Goal: Transaction & Acquisition: Purchase product/service

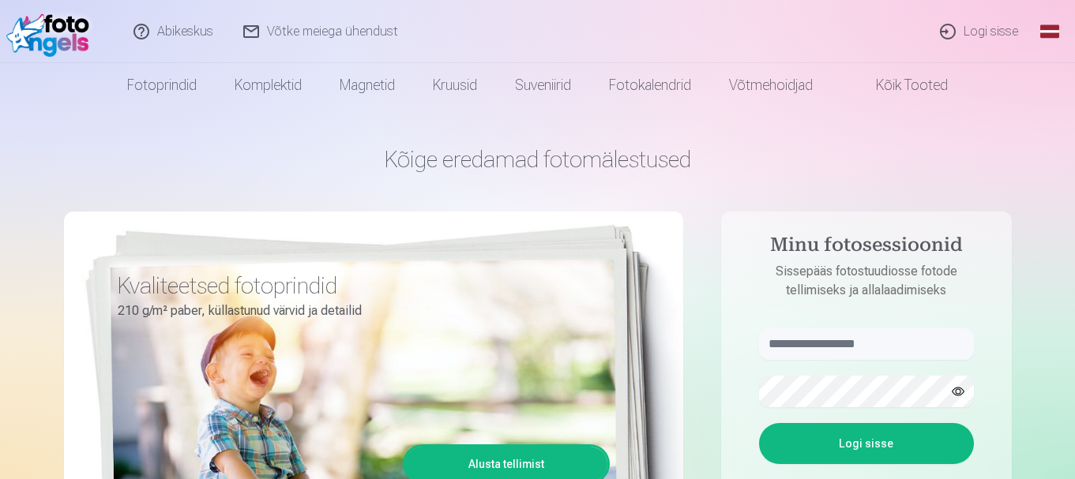
click at [1046, 65] on nav "Fotoprindid Kvaliteetsed fotoprindid 210 g/m² paber, küllastunud värvid ja deta…" at bounding box center [537, 85] width 1075 height 44
click at [1049, 35] on link "Globaalne" at bounding box center [1050, 31] width 32 height 63
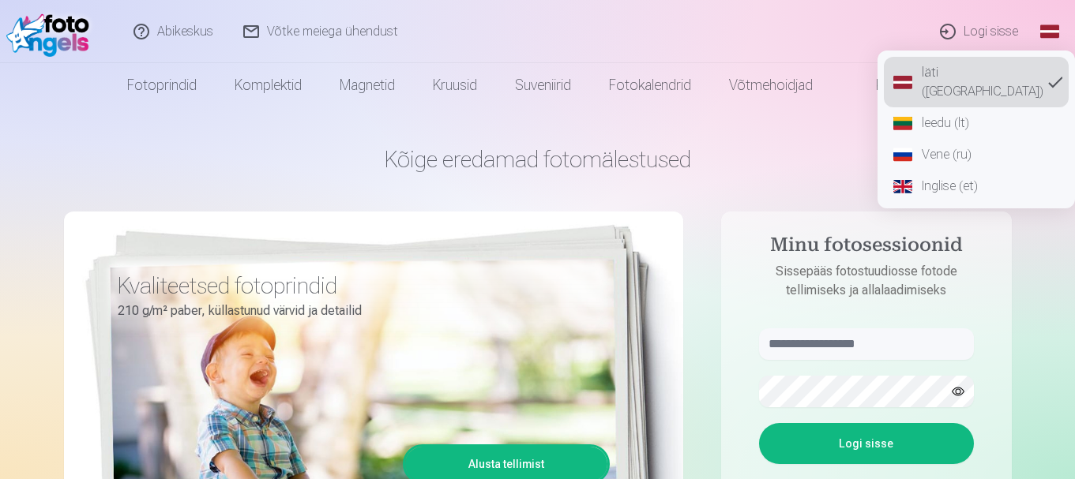
click at [935, 178] on font "Inglise (et)" at bounding box center [950, 185] width 56 height 15
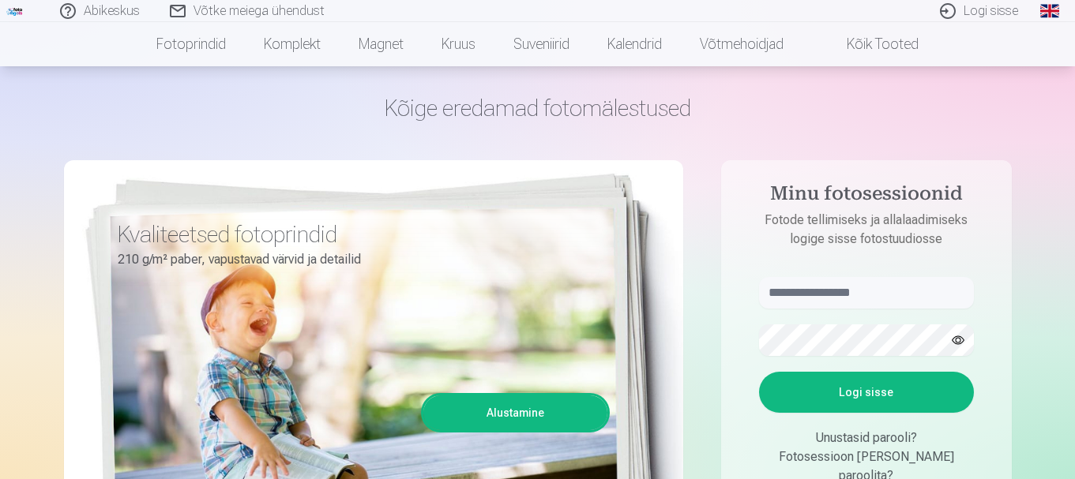
scroll to position [79, 0]
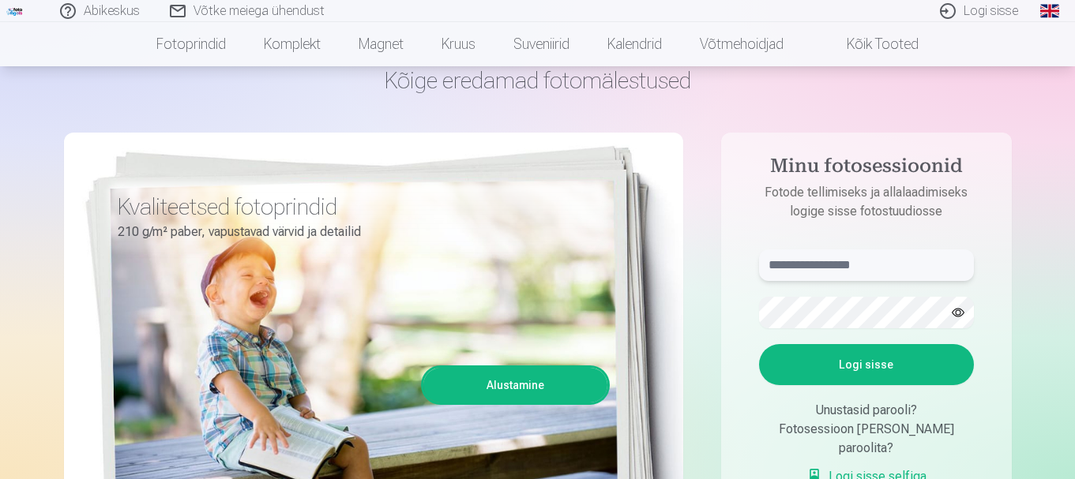
click at [791, 276] on input "text" at bounding box center [866, 266] width 215 height 32
type input "**********"
click at [963, 314] on button "button" at bounding box center [958, 313] width 30 height 30
click at [840, 374] on button "Logi sisse" at bounding box center [866, 364] width 215 height 41
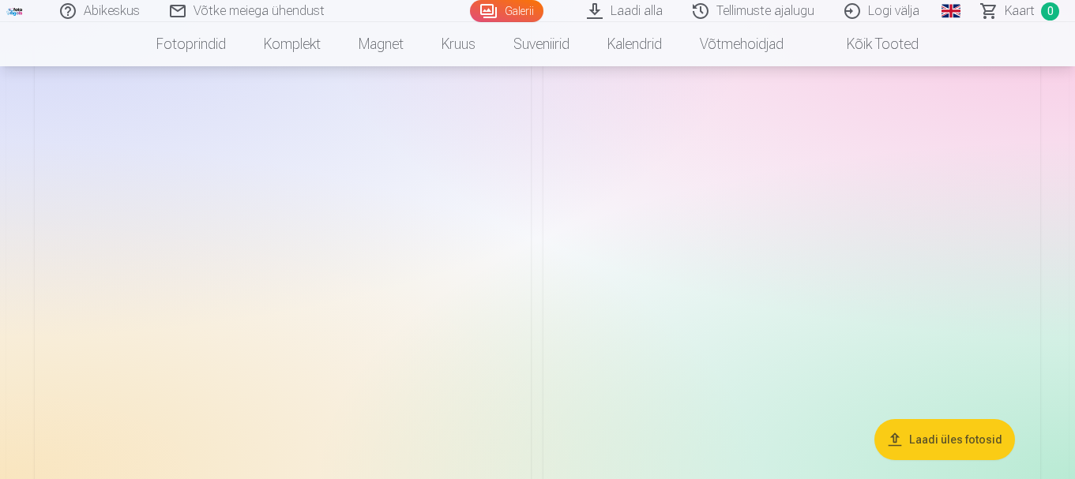
scroll to position [1264, 0]
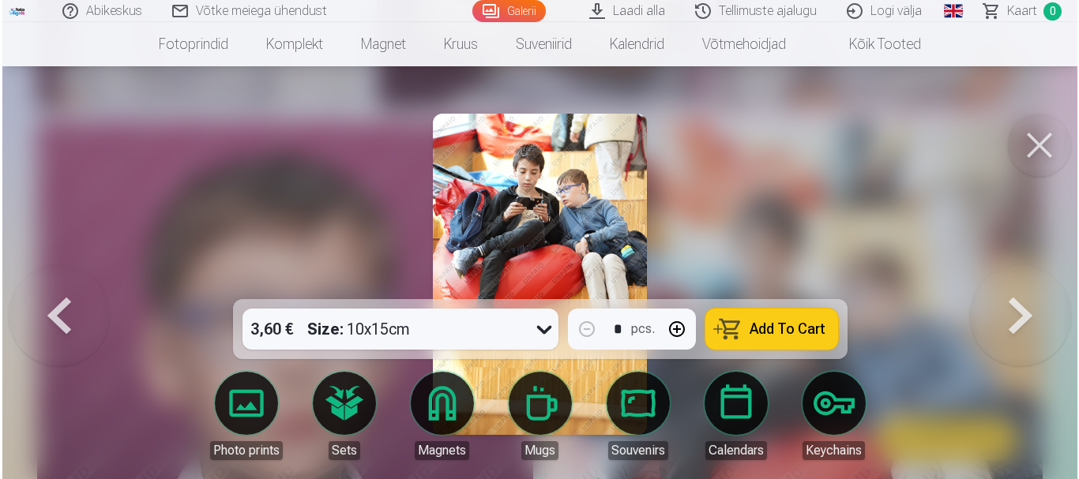
scroll to position [1028, 0]
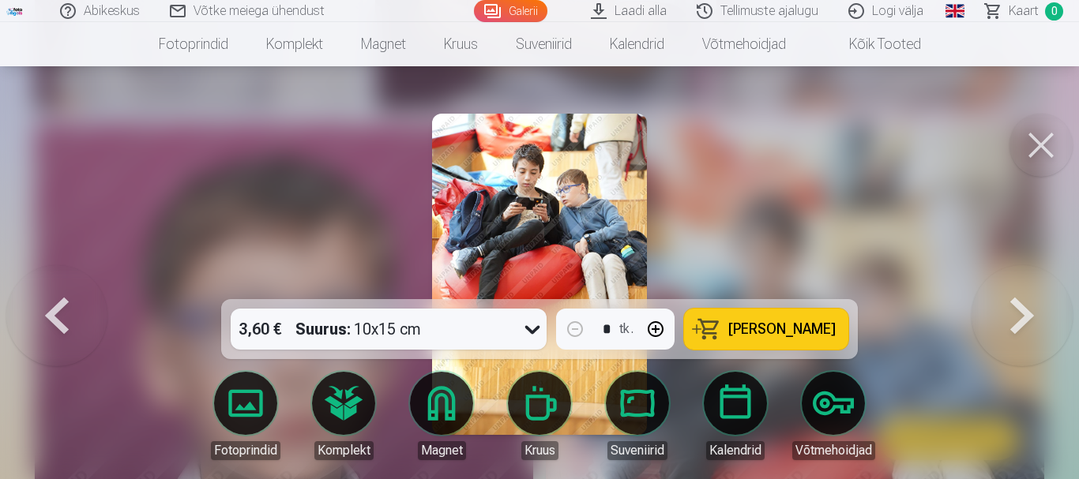
click at [1036, 149] on button at bounding box center [1040, 145] width 63 height 63
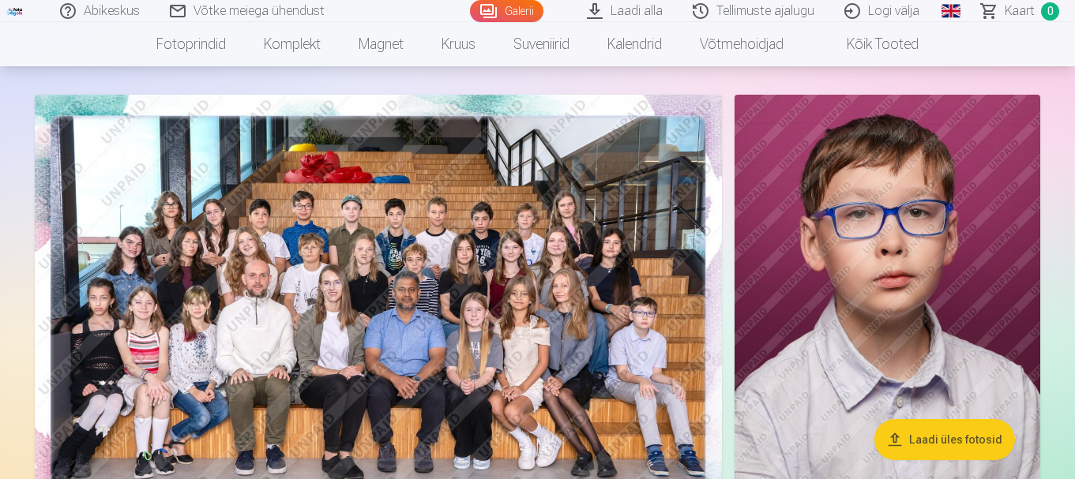
scroll to position [158, 0]
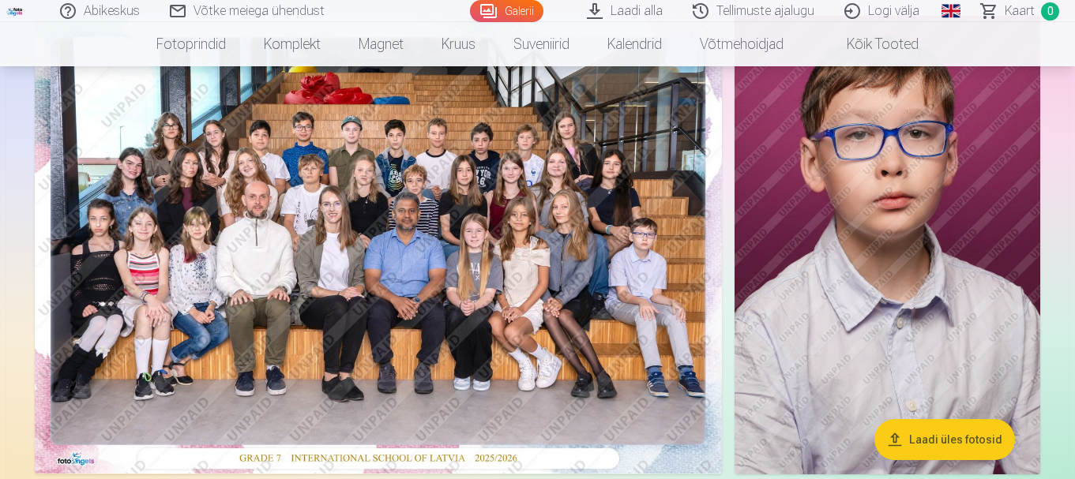
click at [569, 178] on img at bounding box center [378, 245] width 687 height 458
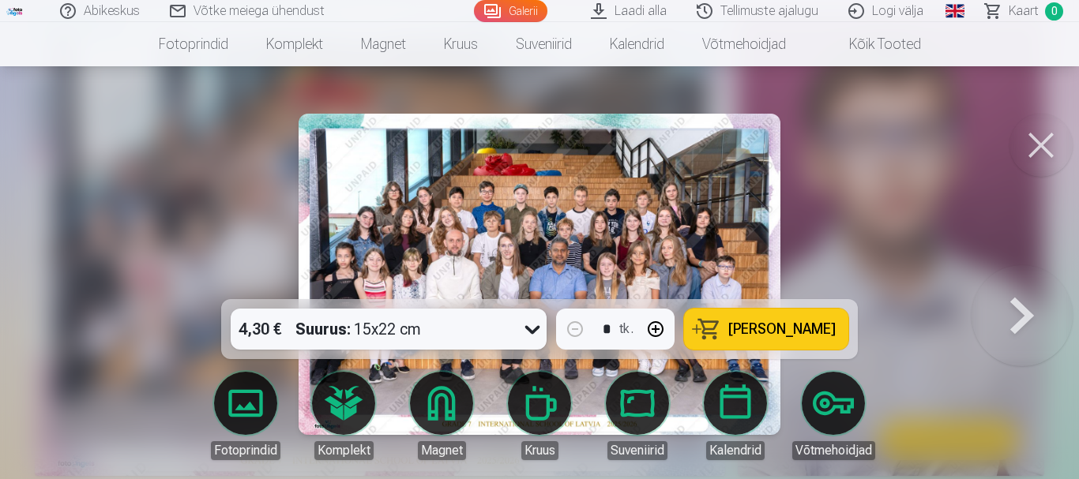
click at [555, 194] on img at bounding box center [540, 274] width 482 height 321
click at [1043, 133] on button at bounding box center [1040, 145] width 63 height 63
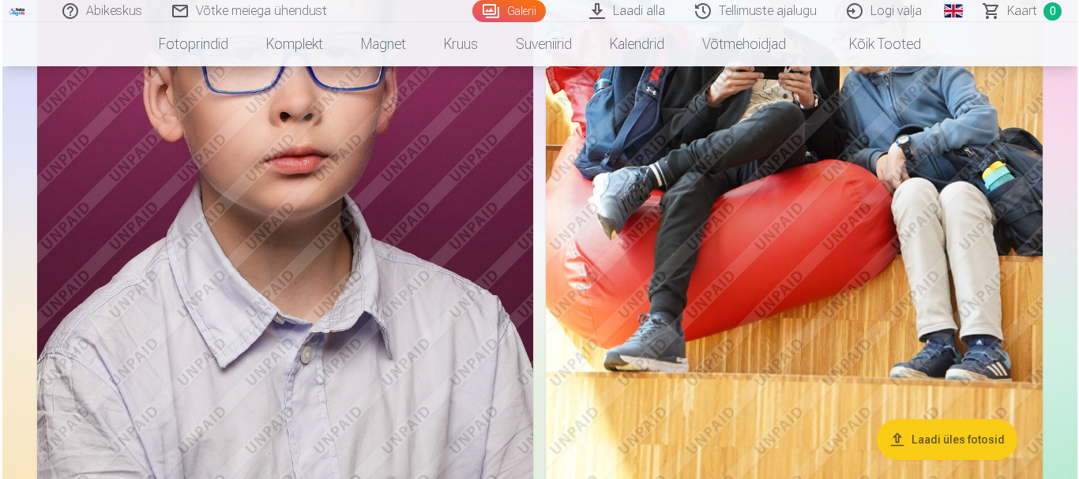
scroll to position [1343, 0]
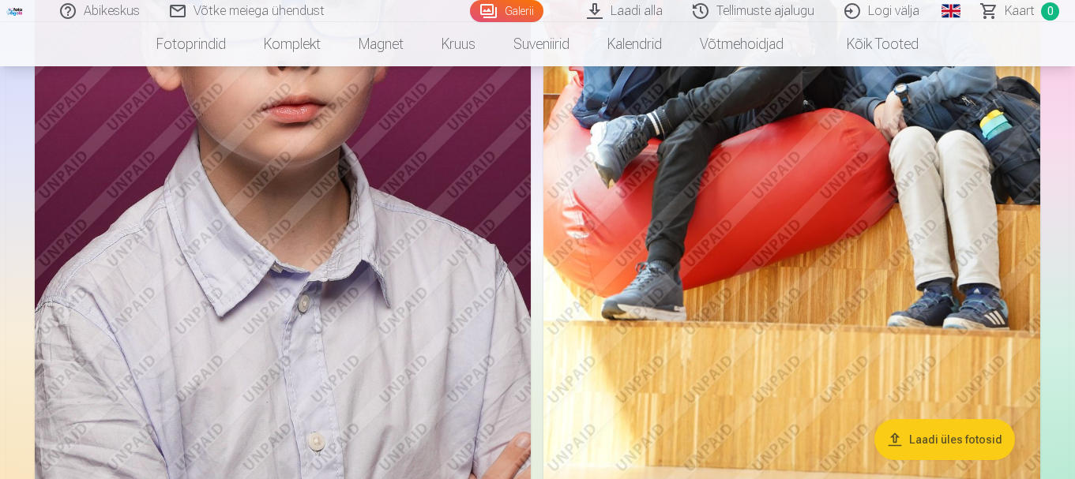
click at [340, 239] on img at bounding box center [283, 177] width 496 height 745
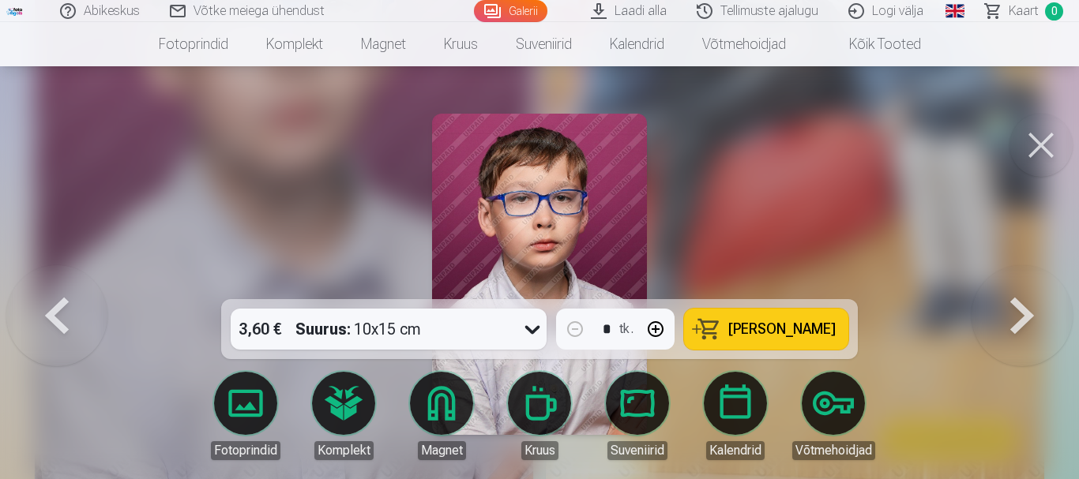
click at [739, 327] on font "Lisa ostukorvi" at bounding box center [781, 329] width 107 height 17
drag, startPoint x: 1044, startPoint y: 141, endPoint x: 1046, endPoint y: 160, distance: 19.0
click at [1043, 141] on button at bounding box center [1040, 145] width 63 height 63
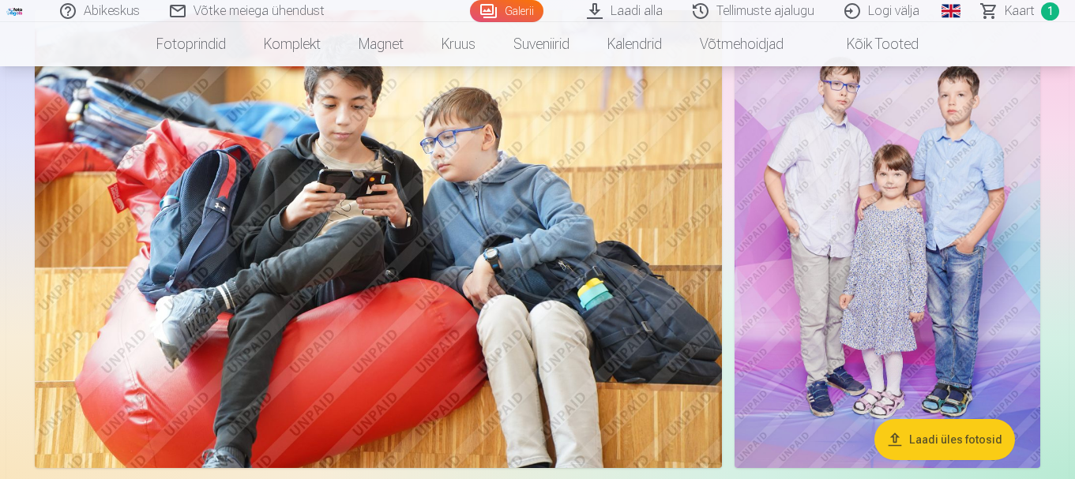
scroll to position [1892, 0]
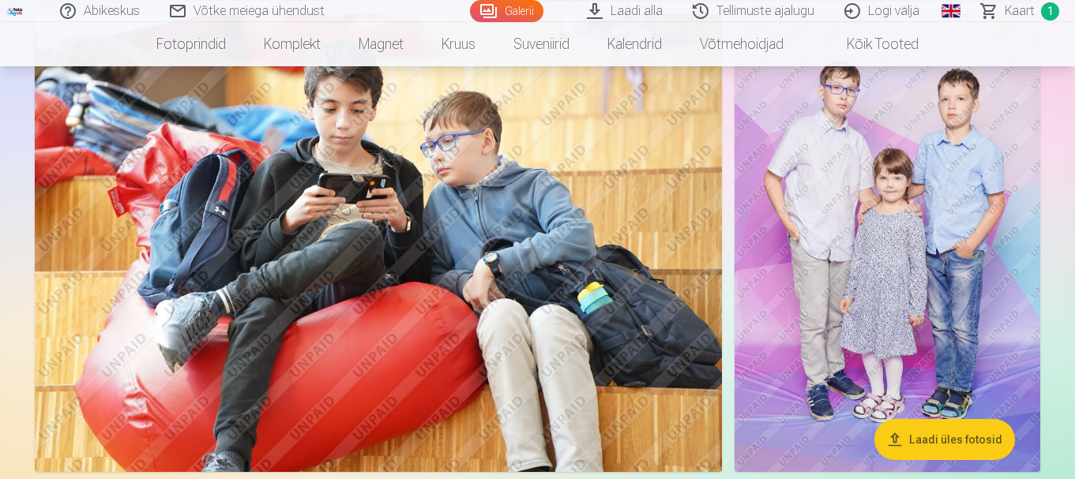
click at [907, 216] on img at bounding box center [888, 243] width 306 height 458
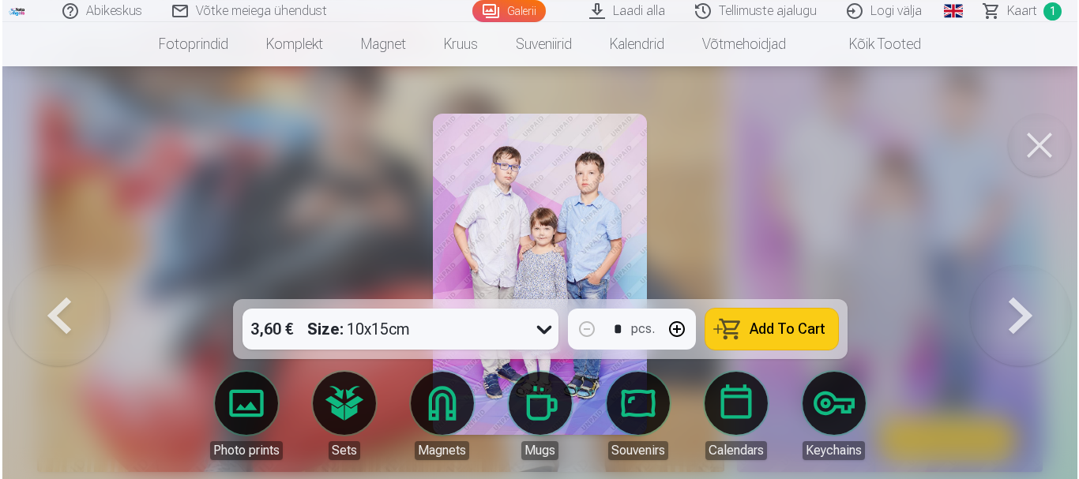
scroll to position [1896, 0]
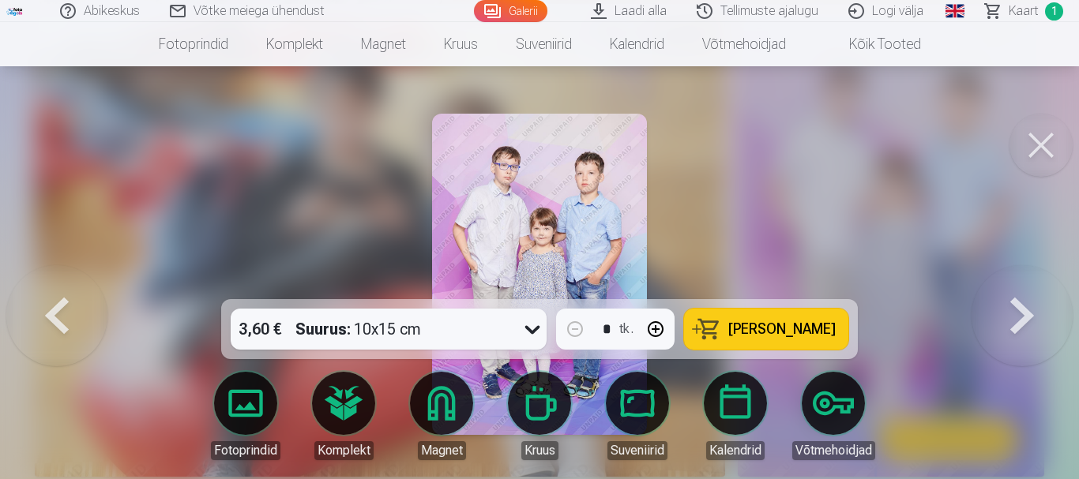
click at [739, 315] on button "Lisa ostukorvi" at bounding box center [766, 329] width 164 height 41
click at [1036, 139] on button at bounding box center [1040, 145] width 63 height 63
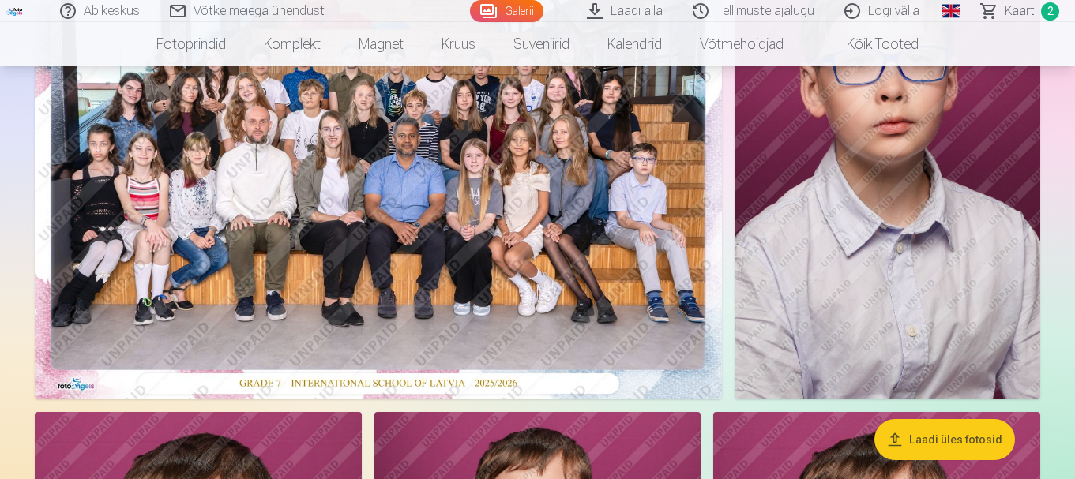
scroll to position [75, 0]
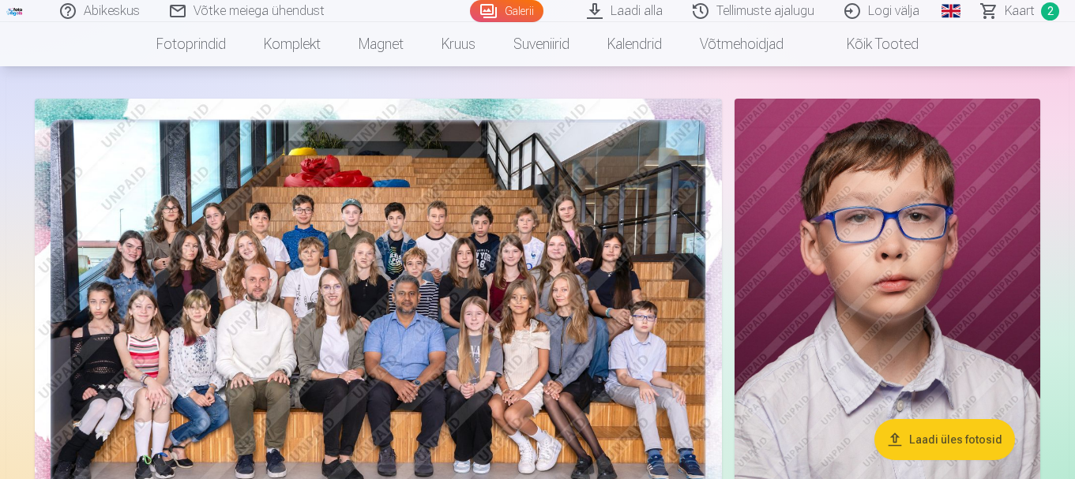
click at [368, 227] on img at bounding box center [378, 328] width 687 height 458
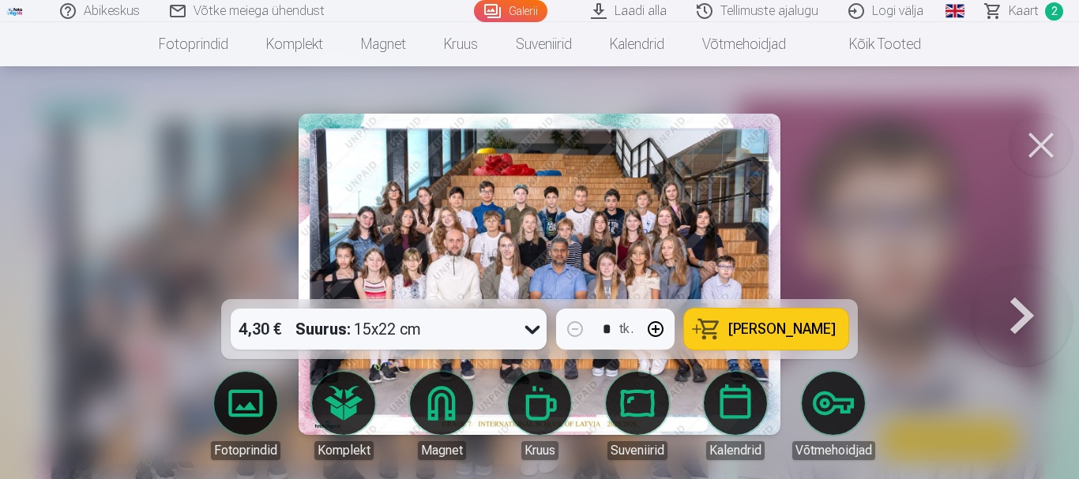
click at [536, 327] on icon at bounding box center [532, 329] width 25 height 25
click at [537, 327] on icon at bounding box center [532, 329] width 25 height 25
drag, startPoint x: 765, startPoint y: 324, endPoint x: 771, endPoint y: 330, distance: 8.9
click at [766, 328] on font "Lisa ostukorvi" at bounding box center [781, 329] width 107 height 17
click at [1025, 142] on button at bounding box center [1040, 145] width 63 height 63
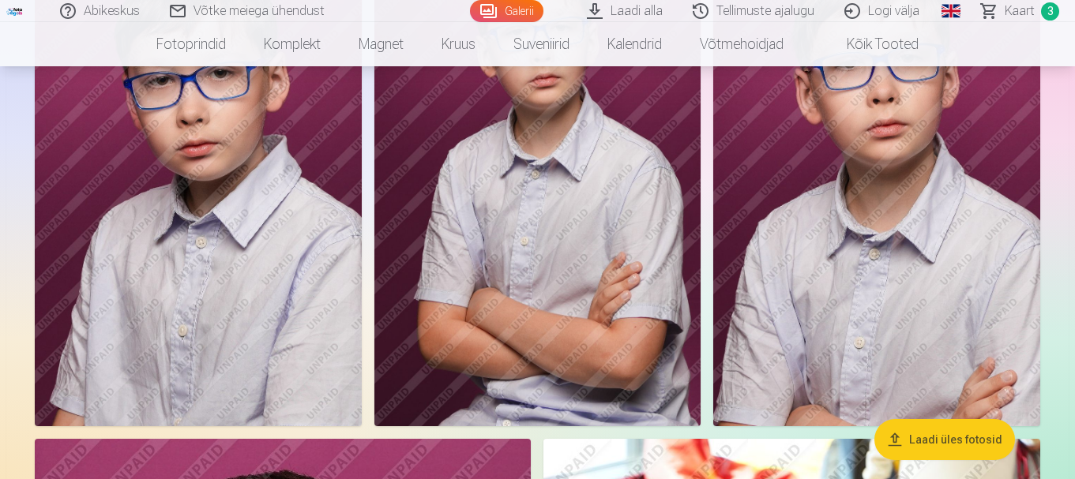
scroll to position [553, 0]
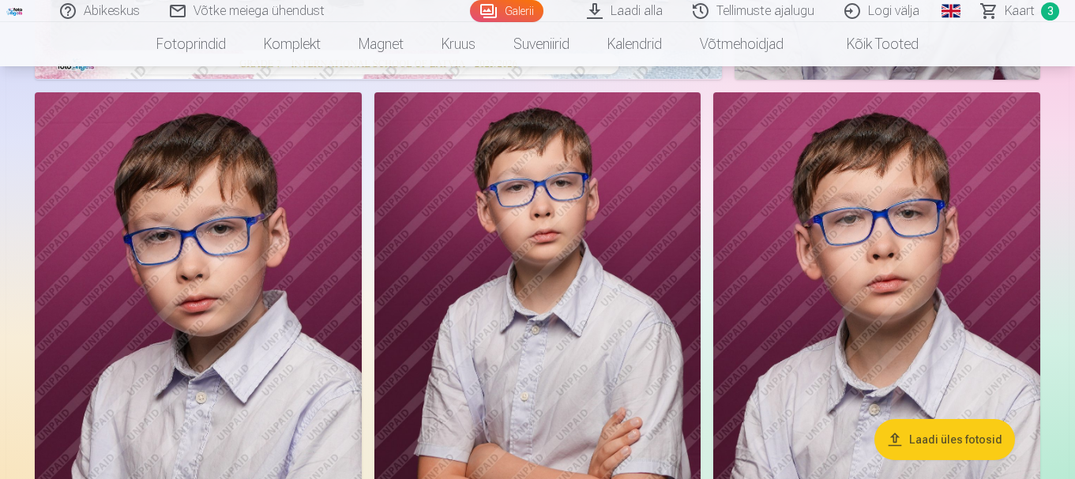
click at [208, 279] on img at bounding box center [198, 337] width 327 height 490
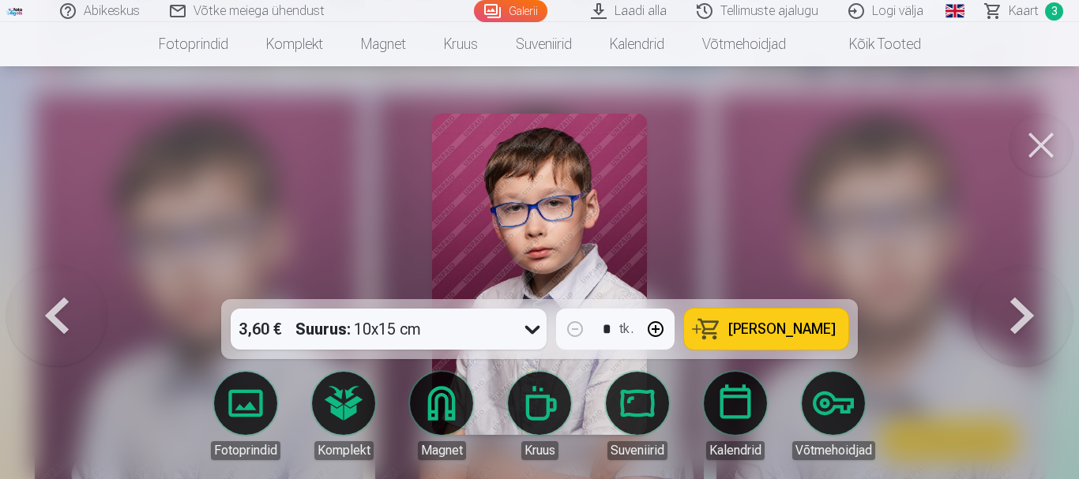
click at [543, 329] on icon at bounding box center [532, 329] width 25 height 25
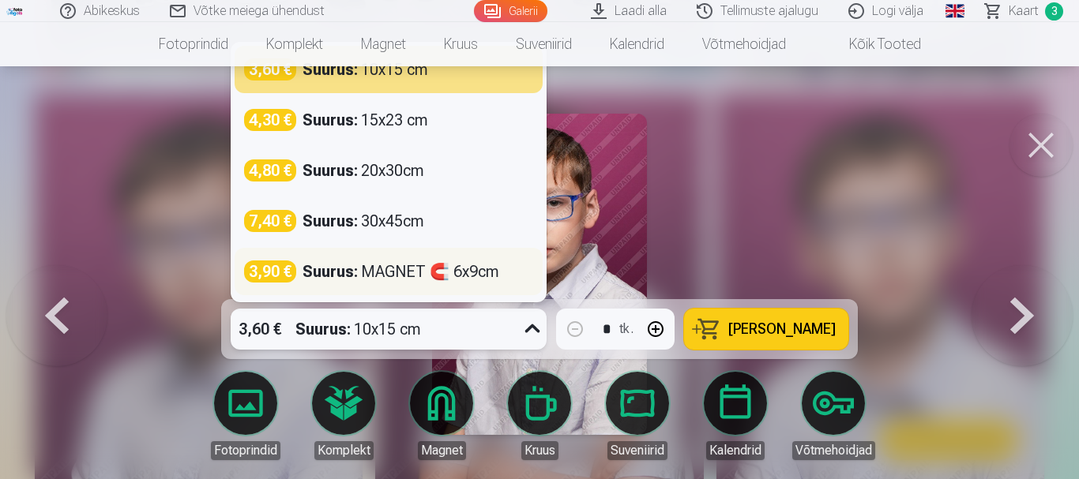
click at [444, 284] on div "3,90 € Suurus : MAGNET 🧲 6x9cm" at bounding box center [389, 271] width 308 height 47
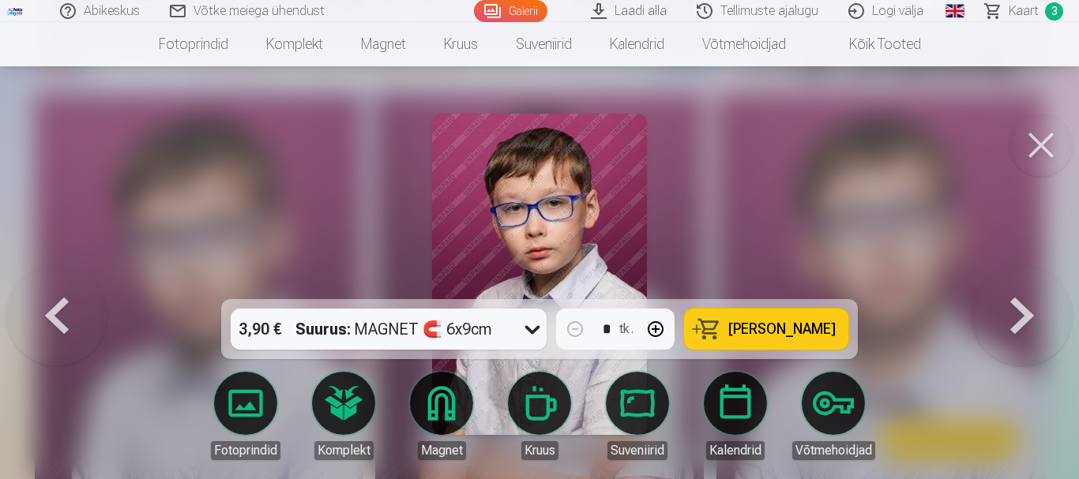
click at [781, 330] on font "Lisa ostukorvi" at bounding box center [781, 329] width 107 height 17
click at [1031, 152] on button at bounding box center [1040, 145] width 63 height 63
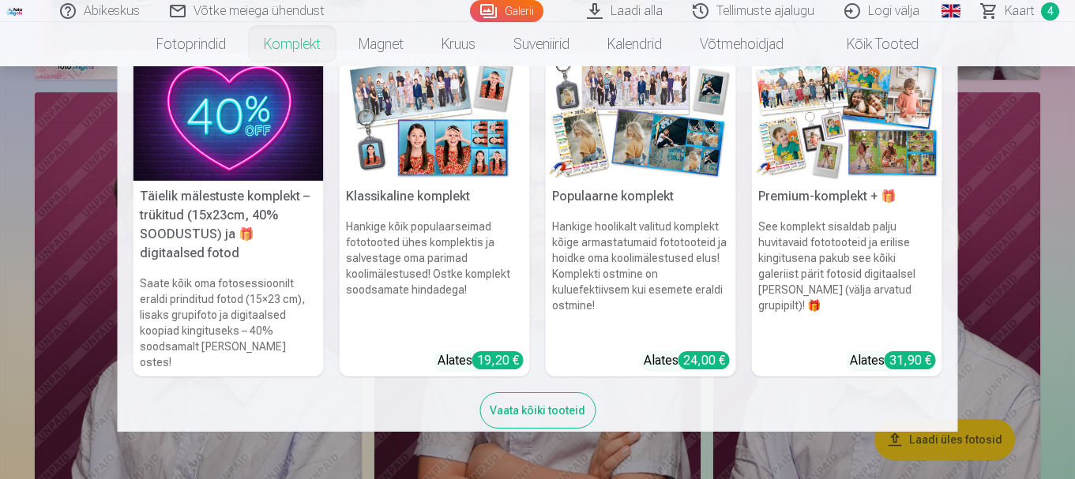
scroll to position [41, 0]
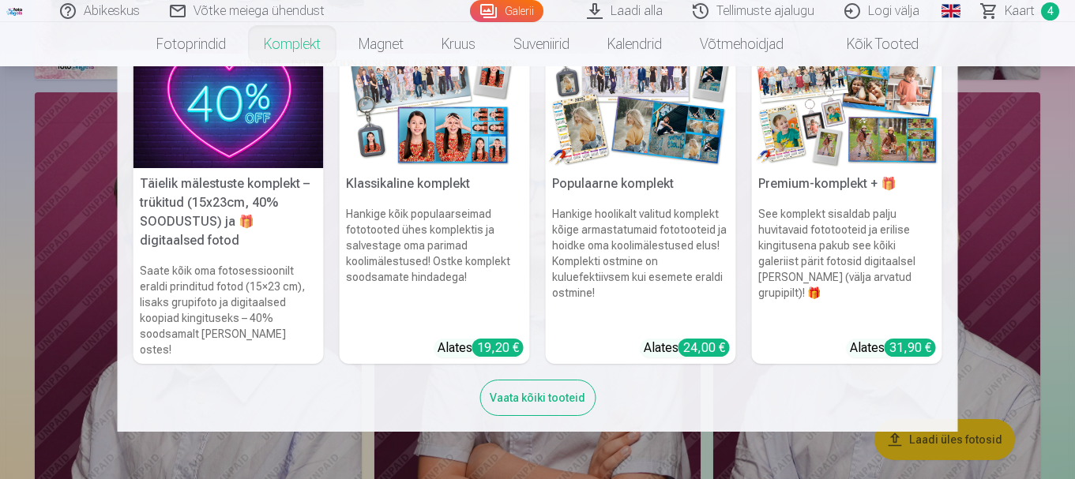
click at [541, 392] on font "Vaata kõiki tooteid" at bounding box center [538, 398] width 96 height 13
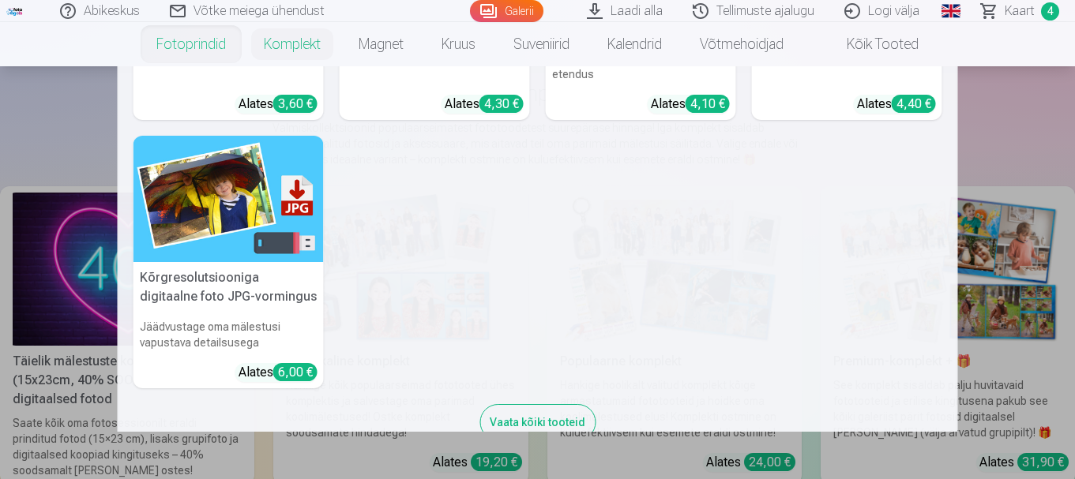
scroll to position [237, 0]
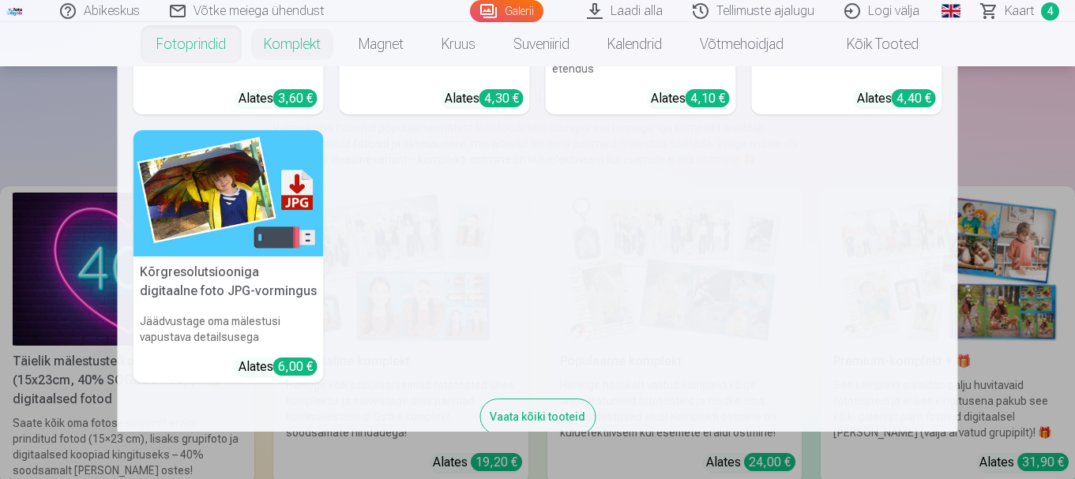
click at [971, 155] on nav "Kvaliteetsed fotoprindid 210 g/m² paber, vapustavad värvid ja detailid Alates 3…" at bounding box center [537, 249] width 1075 height 366
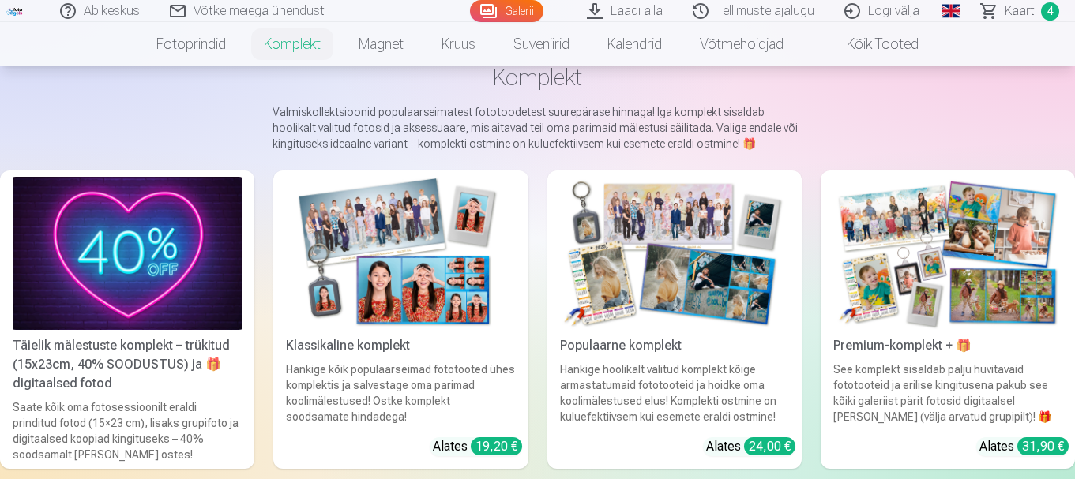
scroll to position [0, 0]
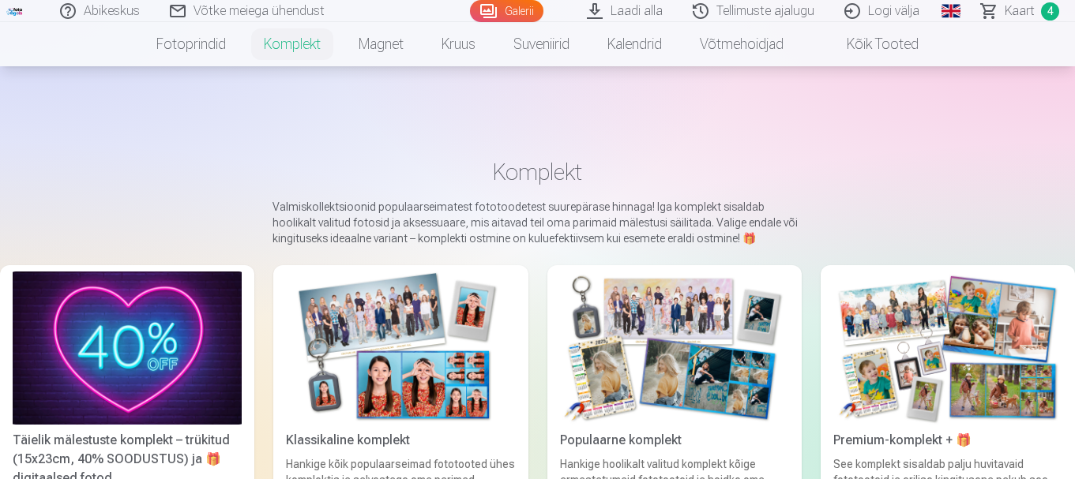
scroll to position [553, 0]
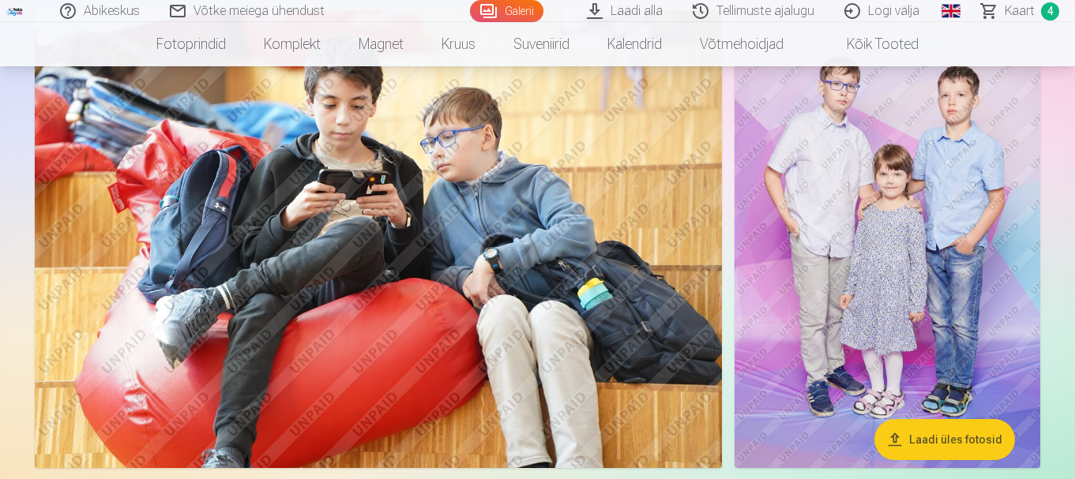
click at [896, 235] on img at bounding box center [888, 239] width 306 height 458
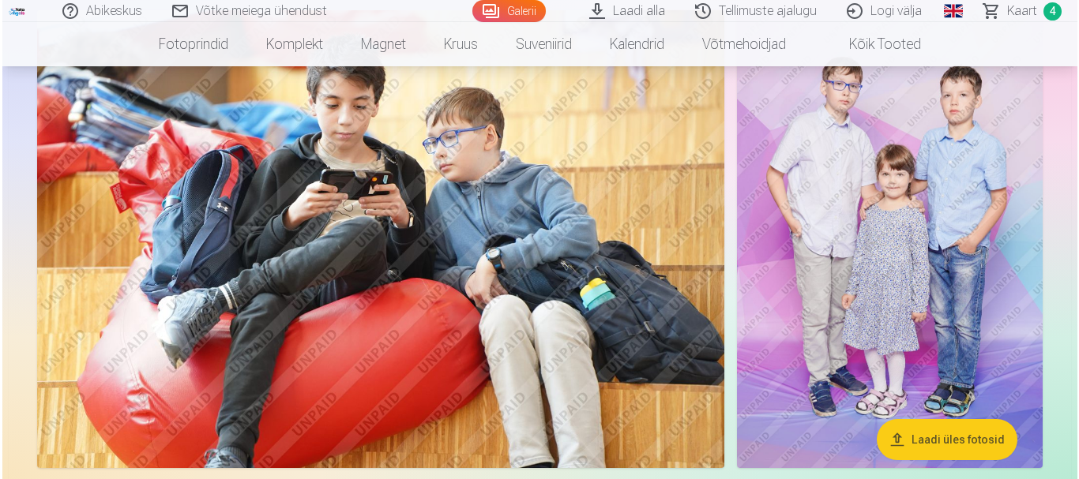
scroll to position [1902, 0]
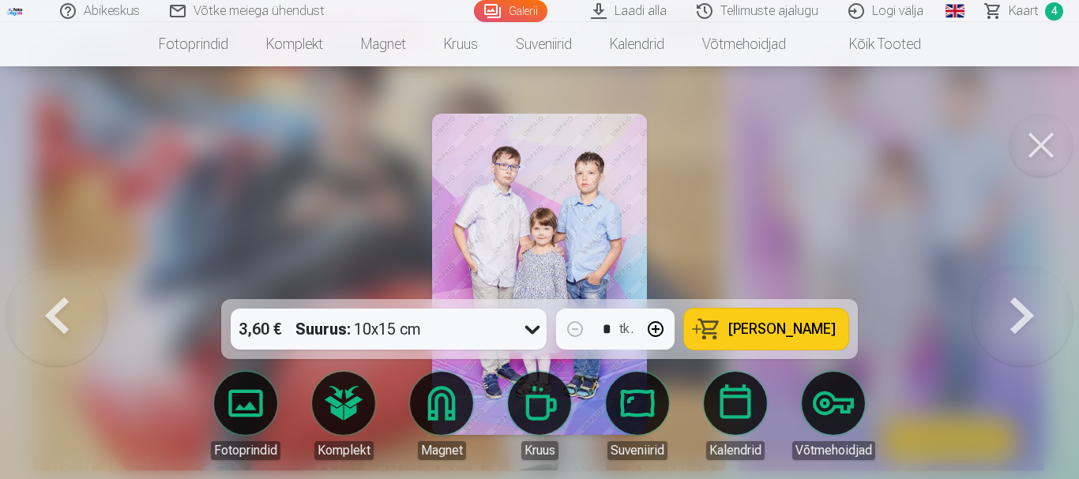
click at [542, 328] on icon at bounding box center [532, 329] width 25 height 25
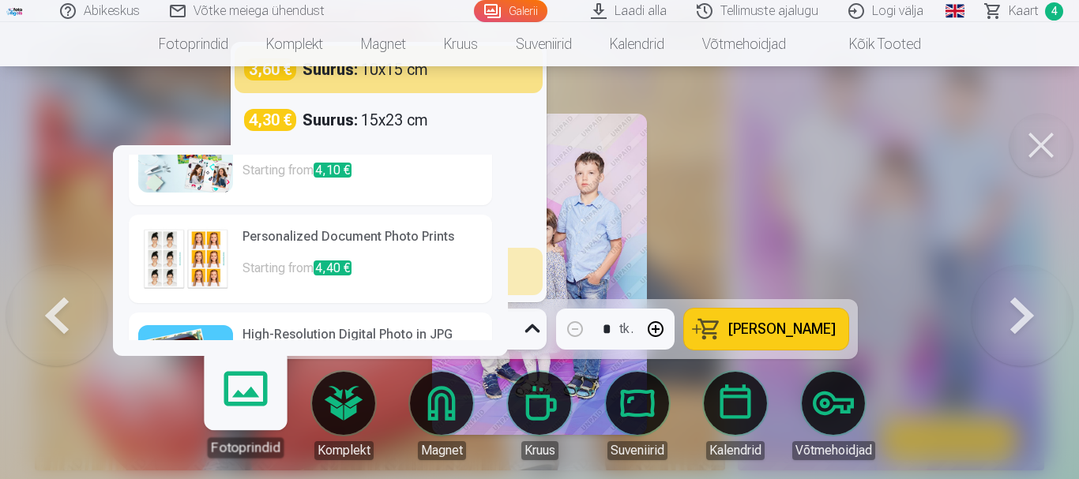
scroll to position [301, 0]
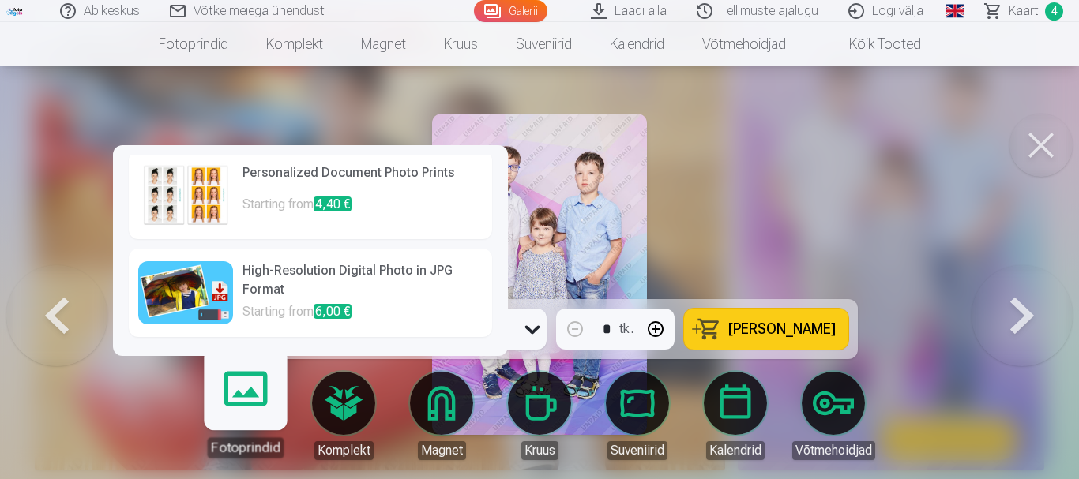
click at [299, 276] on h6 "High-Resolution Digital Photo in JPG Format" at bounding box center [362, 281] width 240 height 41
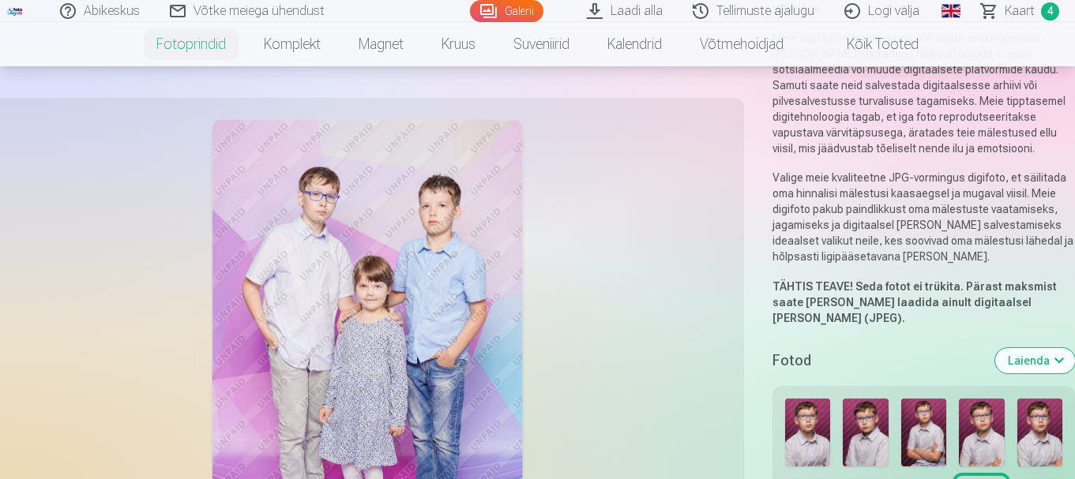
scroll to position [395, 0]
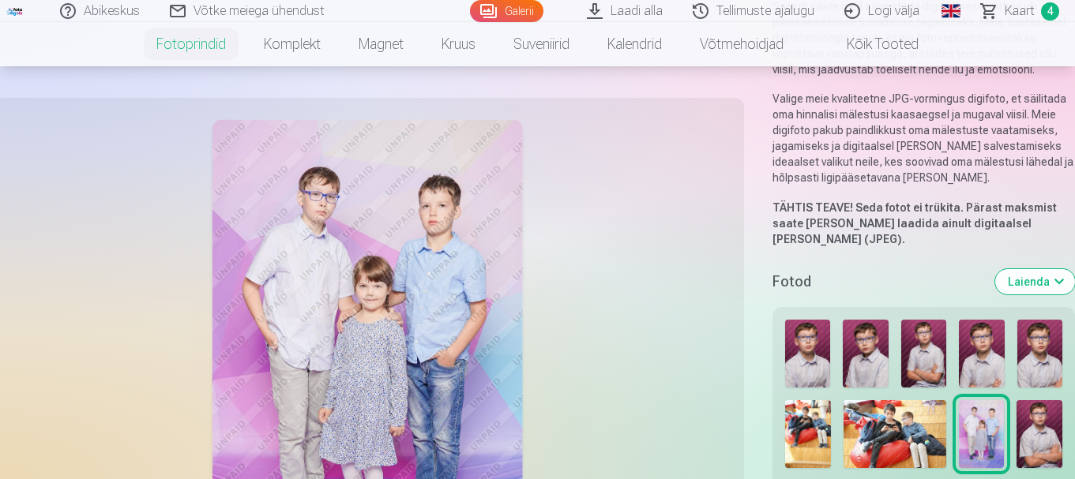
click at [819, 336] on img at bounding box center [807, 354] width 45 height 68
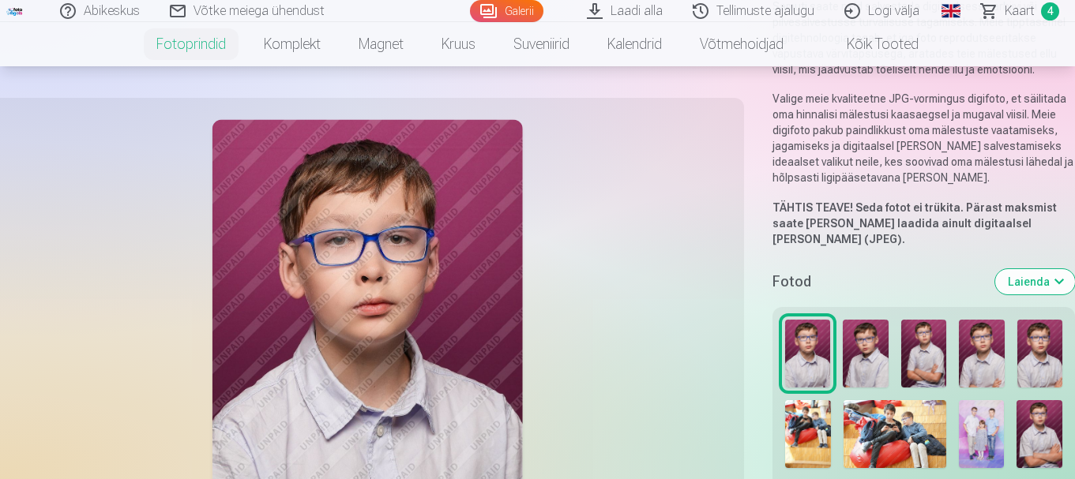
click at [869, 329] on img at bounding box center [865, 354] width 45 height 68
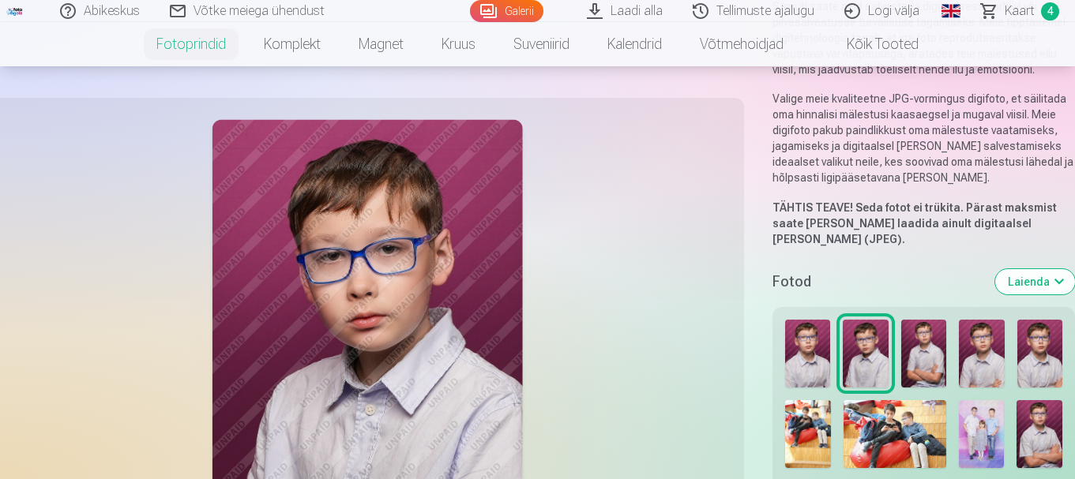
click at [916, 329] on img at bounding box center [923, 354] width 45 height 68
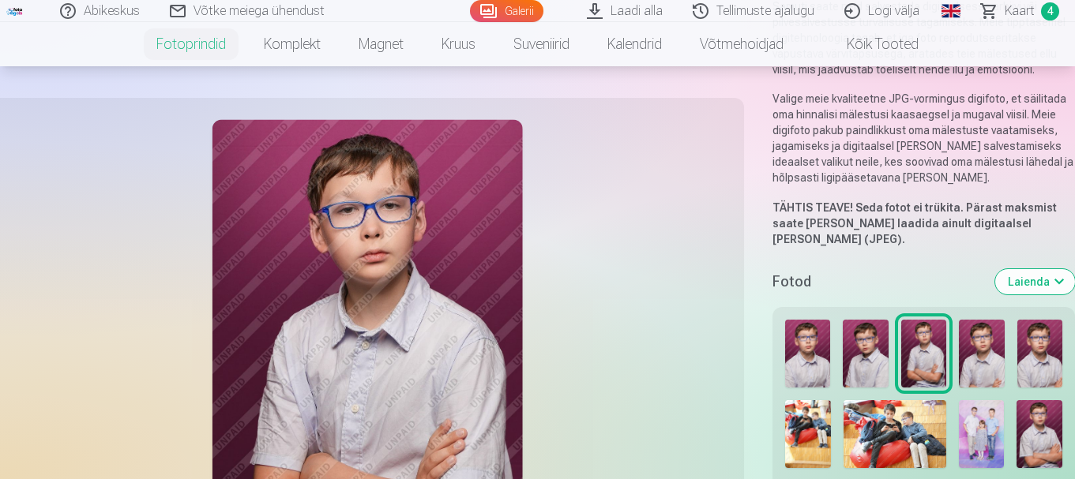
click at [994, 408] on img at bounding box center [982, 434] width 46 height 69
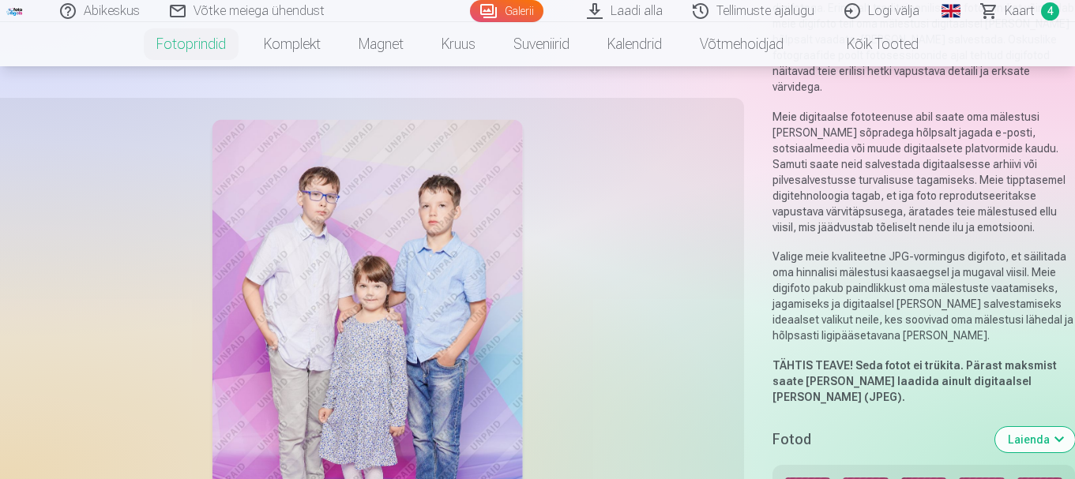
scroll to position [0, 0]
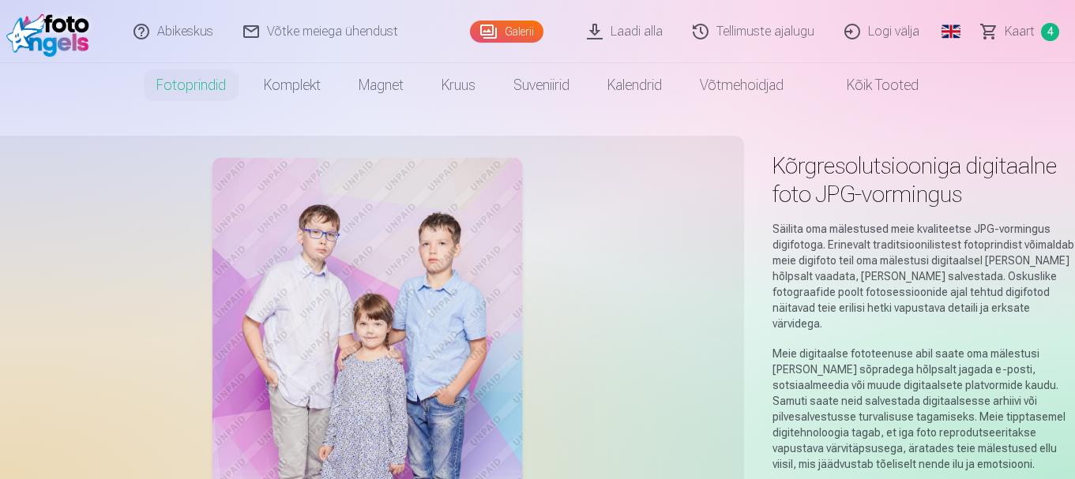
click at [1025, 30] on font "Kaart" at bounding box center [1020, 31] width 30 height 15
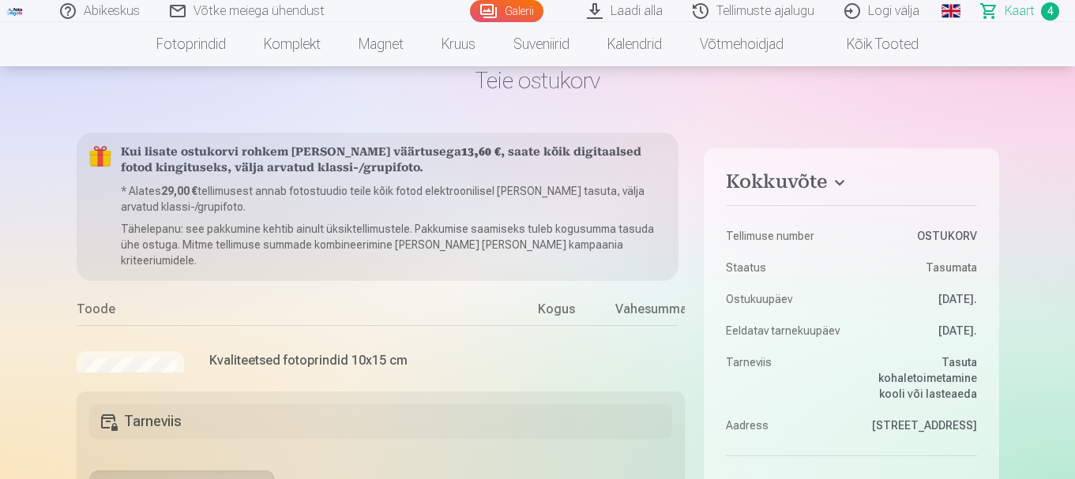
scroll to position [0, 38]
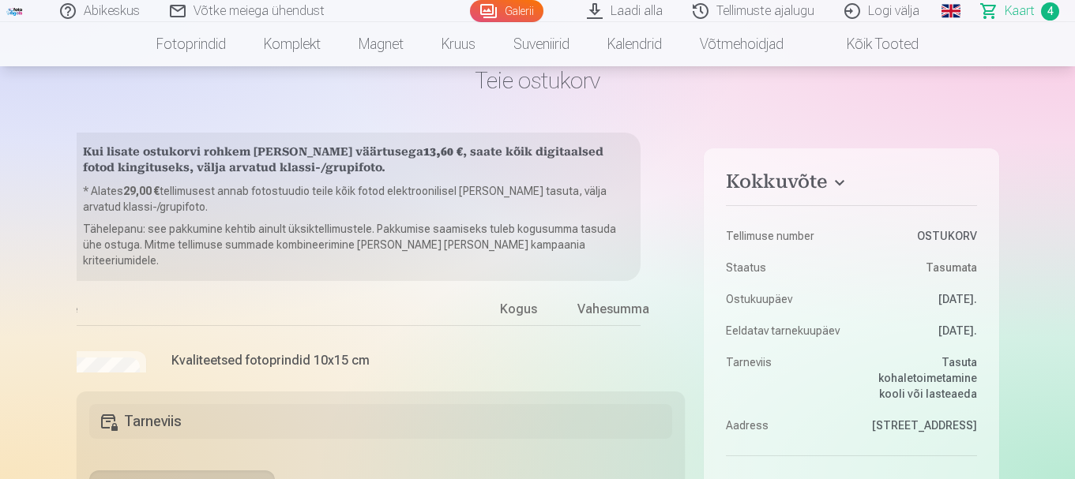
drag, startPoint x: 678, startPoint y: 169, endPoint x: 678, endPoint y: 181, distance: 11.8
click at [678, 181] on div "Kui lisate ostukorvi rohkem kaupu väärtusega 13,60 € , saate kõik digitaalsed f…" at bounding box center [381, 253] width 609 height 240
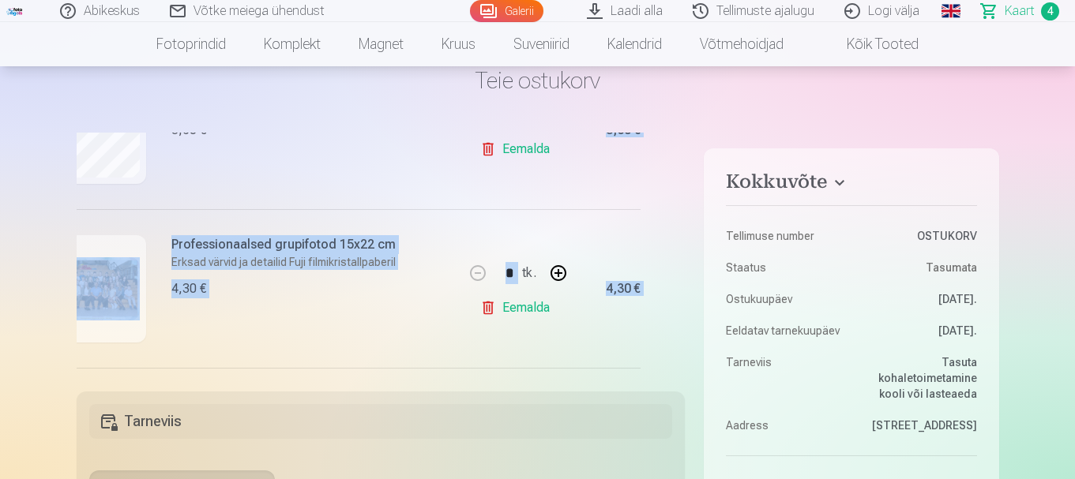
scroll to position [576, 38]
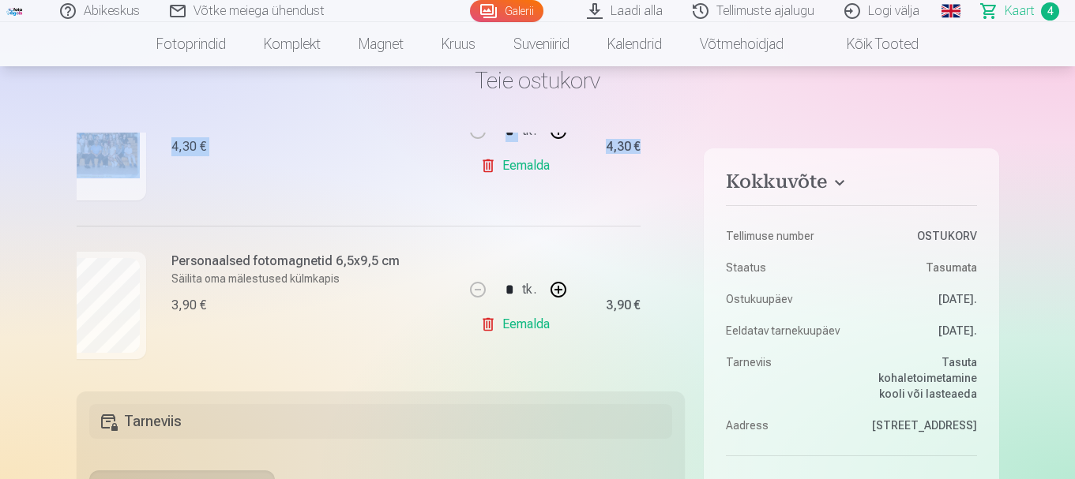
drag, startPoint x: 275, startPoint y: 367, endPoint x: 192, endPoint y: 353, distance: 84.1
click at [78, 368] on div "Personaalsed fotomagnetid 6,5x9,5 cm Säilita oma mälestused külmkapis 3,90 €" at bounding box center [249, 305] width 421 height 159
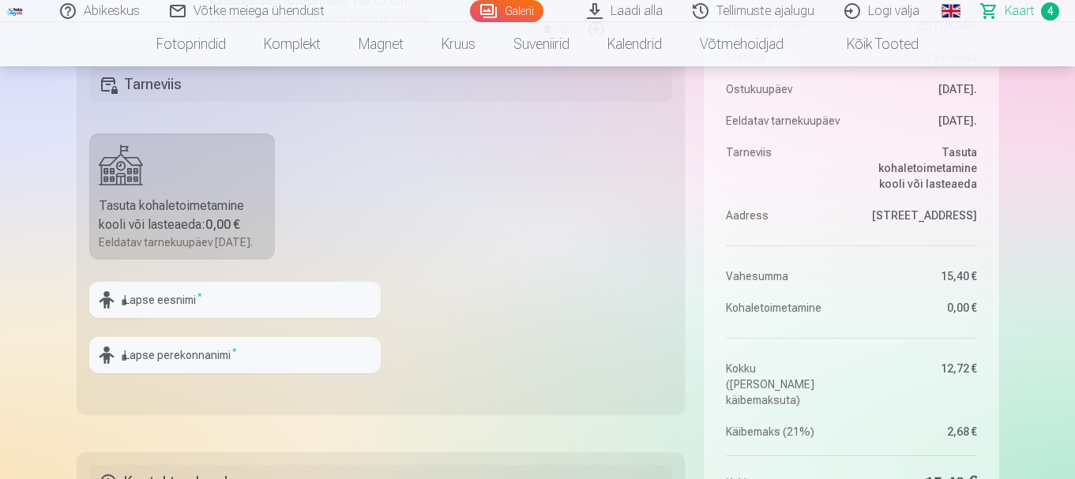
scroll to position [474, 0]
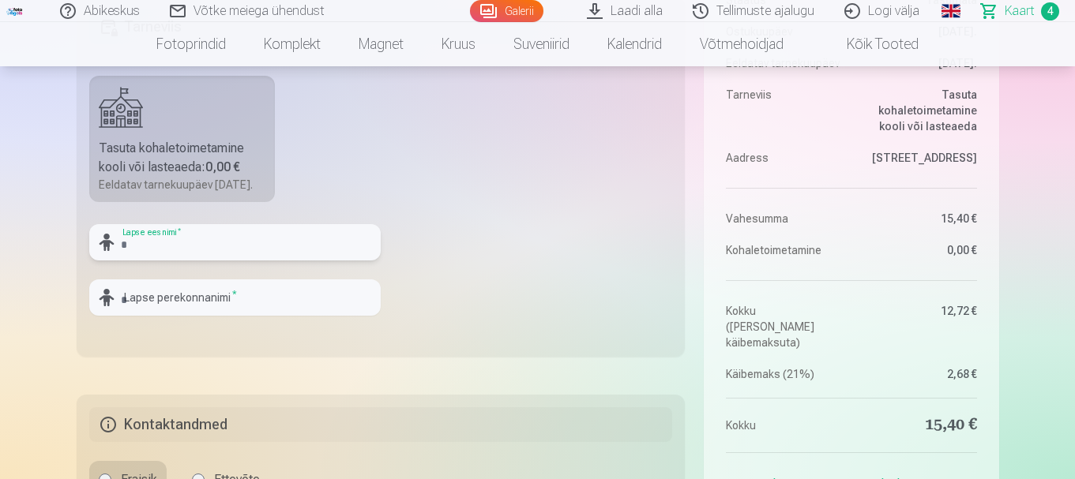
click at [171, 257] on input "text" at bounding box center [234, 242] width 291 height 36
type input "**********"
click at [146, 311] on input "text" at bounding box center [234, 298] width 291 height 36
click at [465, 300] on fieldset "**********" at bounding box center [381, 177] width 609 height 360
click at [208, 316] on input "*****" at bounding box center [234, 298] width 291 height 36
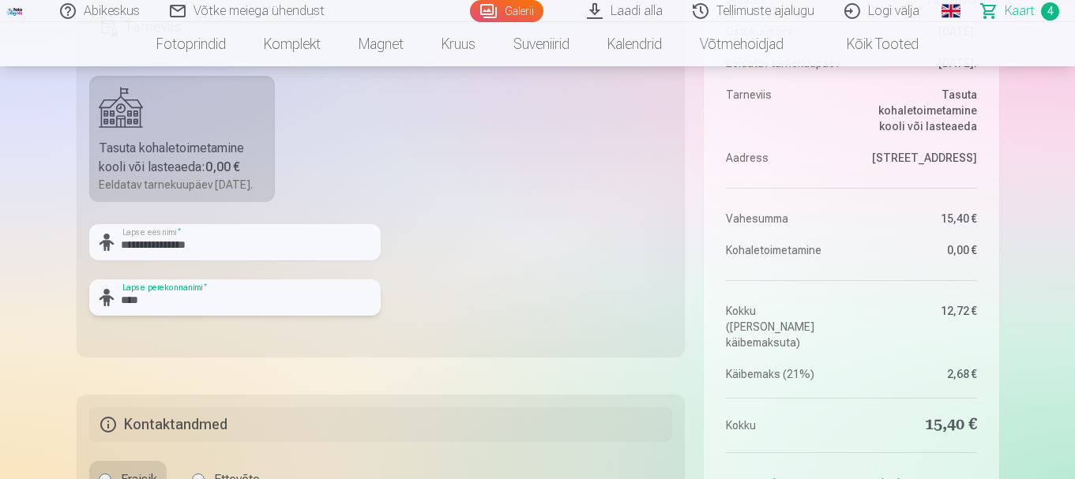
type input "*****"
click at [454, 269] on fieldset "**********" at bounding box center [381, 177] width 609 height 360
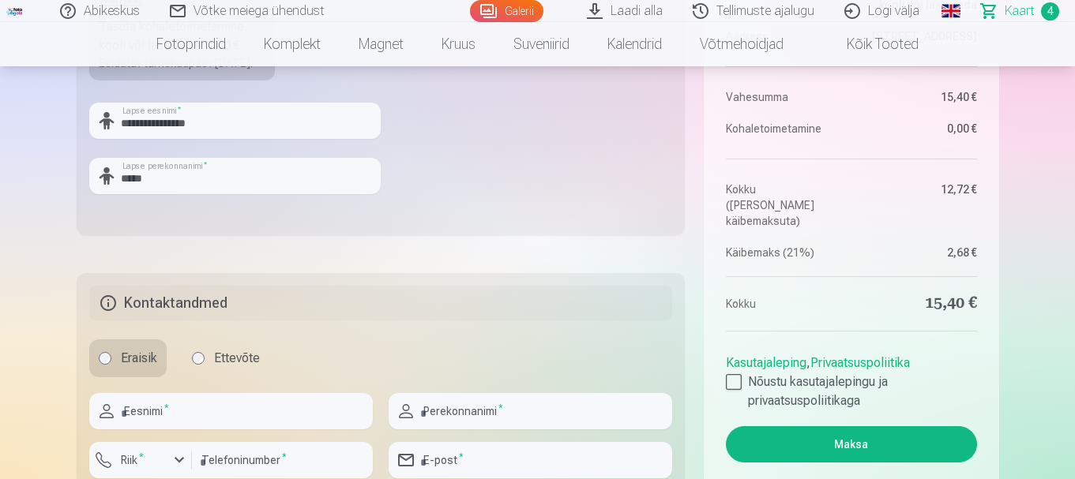
scroll to position [711, 0]
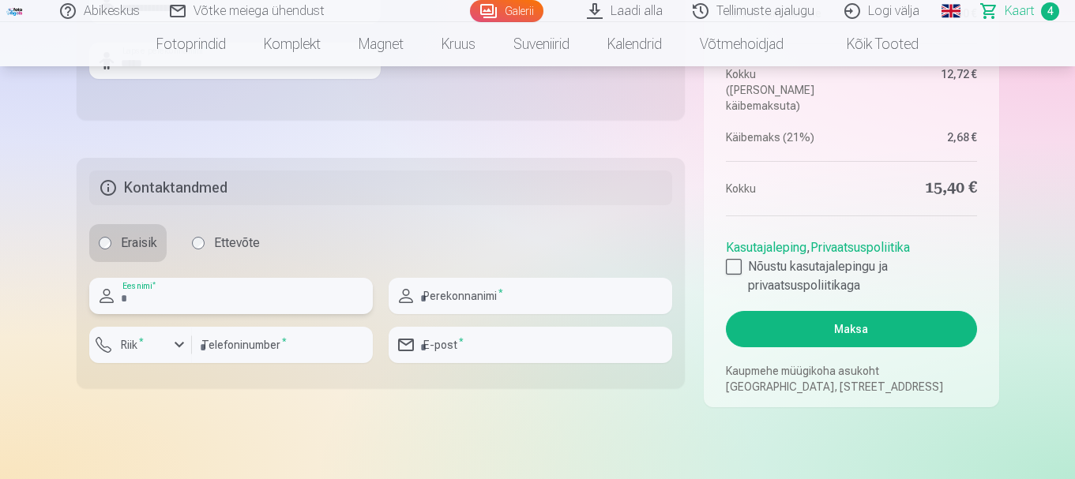
click at [216, 314] on input "text" at bounding box center [231, 296] width 284 height 36
type input "*****"
click at [179, 355] on div "button" at bounding box center [179, 345] width 19 height 19
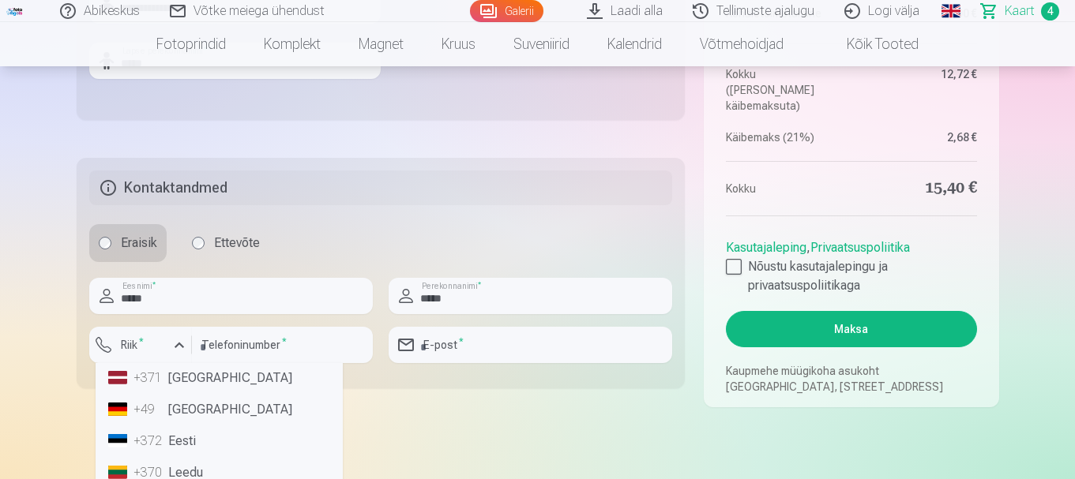
scroll to position [79, 0]
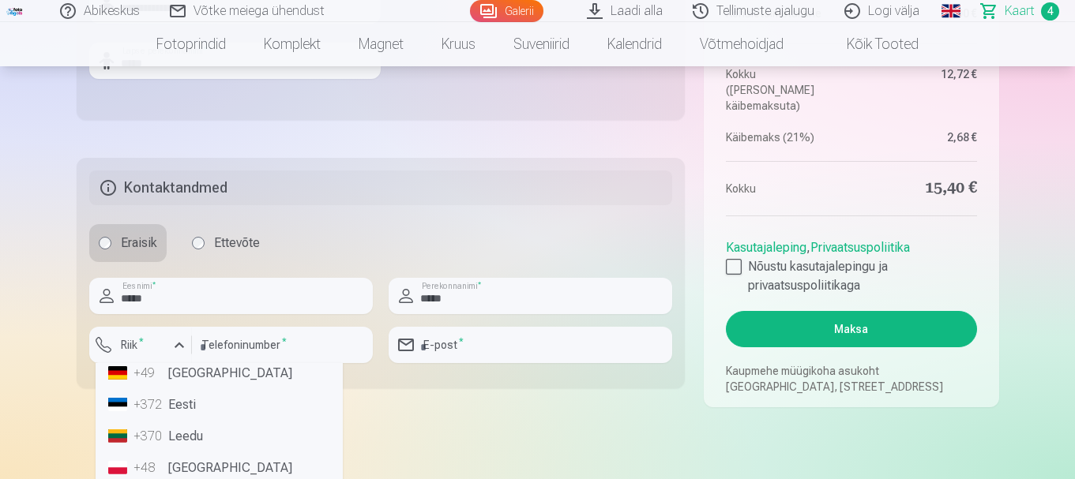
click at [201, 421] on li "+372 Eesti" at bounding box center [219, 405] width 235 height 32
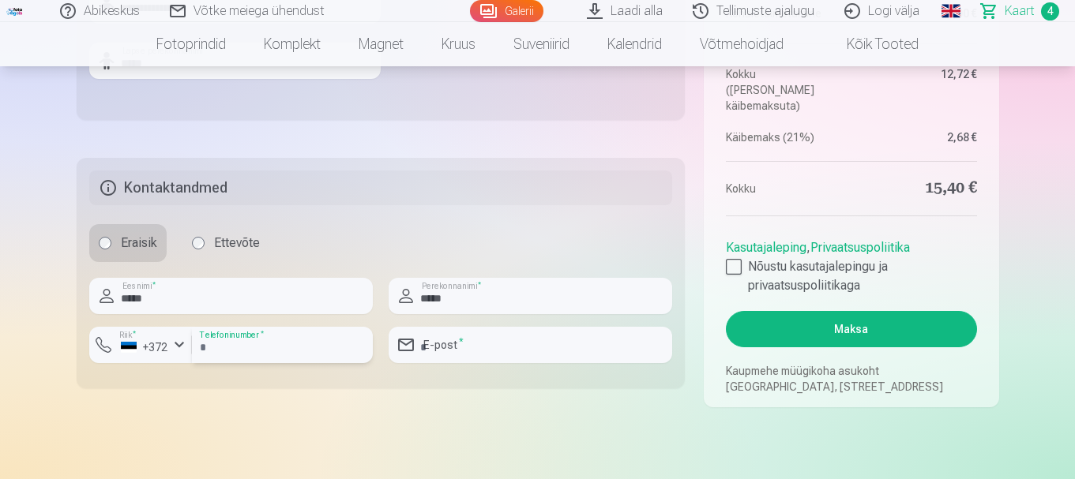
click at [237, 363] on input "number" at bounding box center [282, 345] width 181 height 36
type input "********"
click at [480, 363] on input "email" at bounding box center [531, 345] width 284 height 36
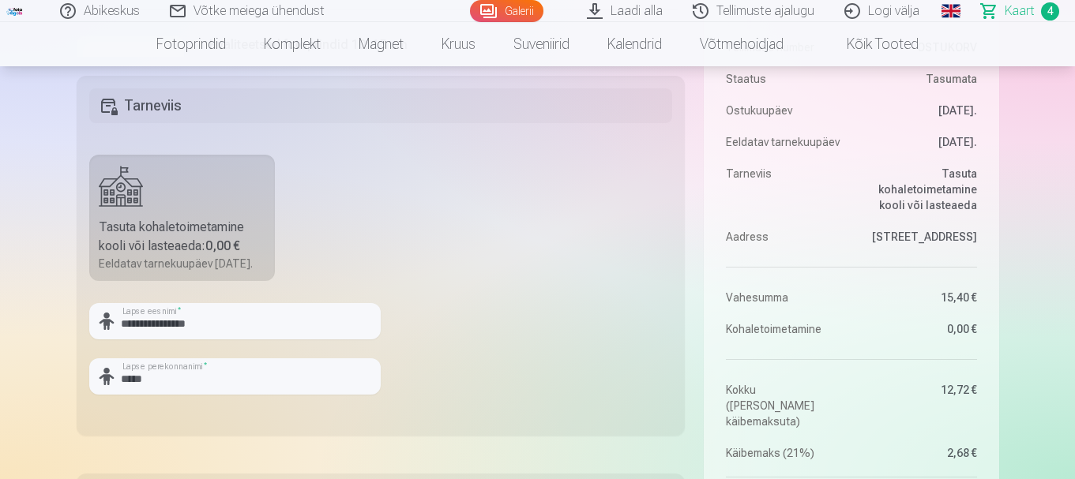
scroll to position [474, 0]
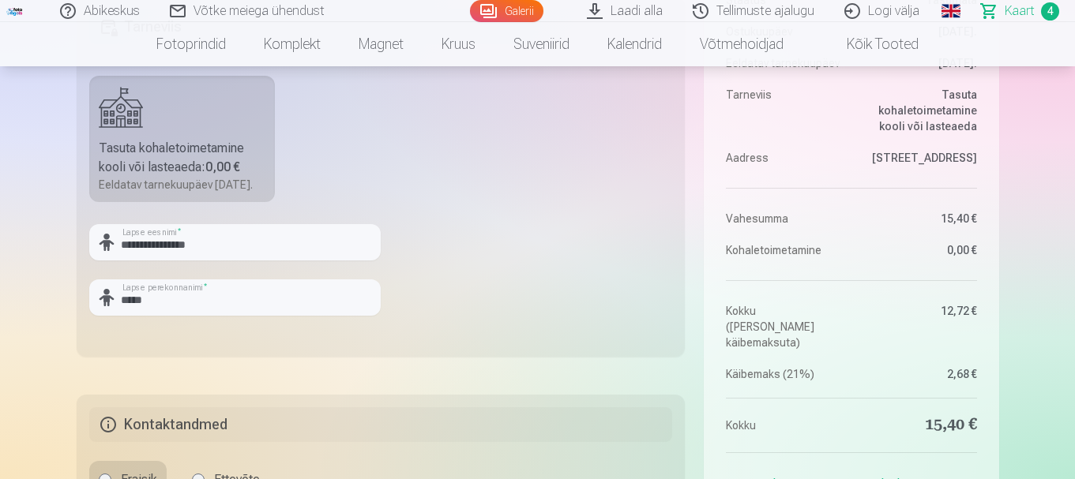
drag, startPoint x: 861, startPoint y: 176, endPoint x: 982, endPoint y: 186, distance: 121.3
click at [982, 186] on aside "Kokkuvõte Tellimuse number OSTUKORV Staatus Tasumata Ostukuupäev 7.09.2025. Eel…" at bounding box center [851, 263] width 295 height 764
copy font "Meistaru tänav 2, Pinki, 2107"
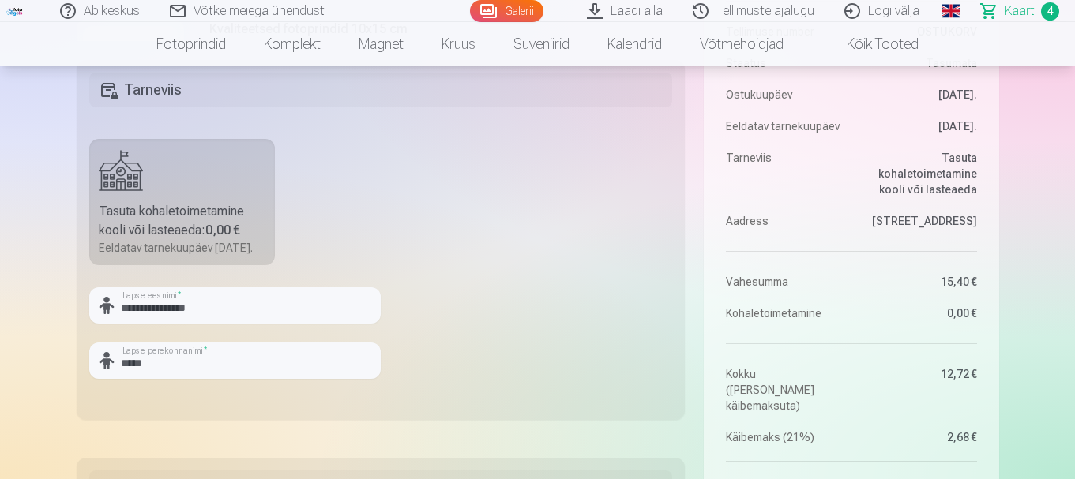
scroll to position [395, 0]
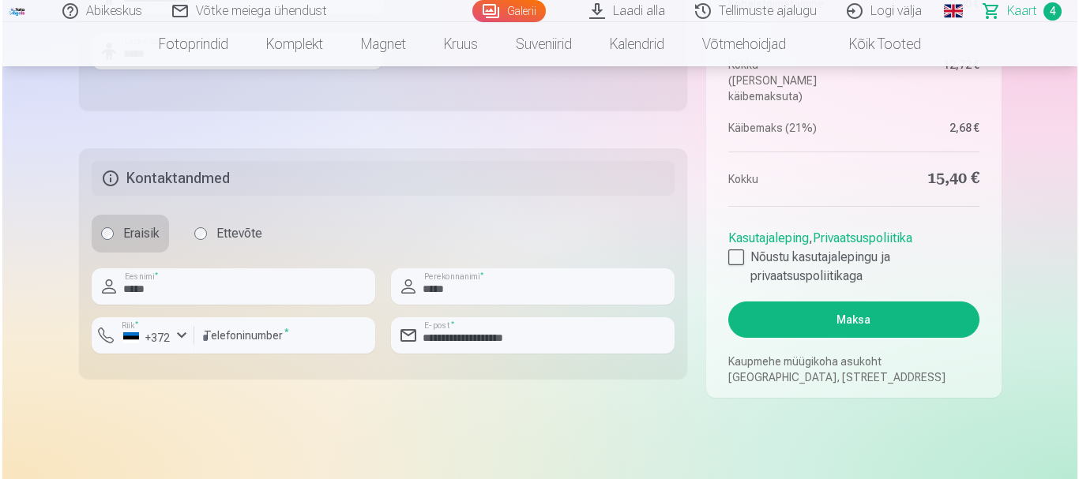
scroll to position [790, 0]
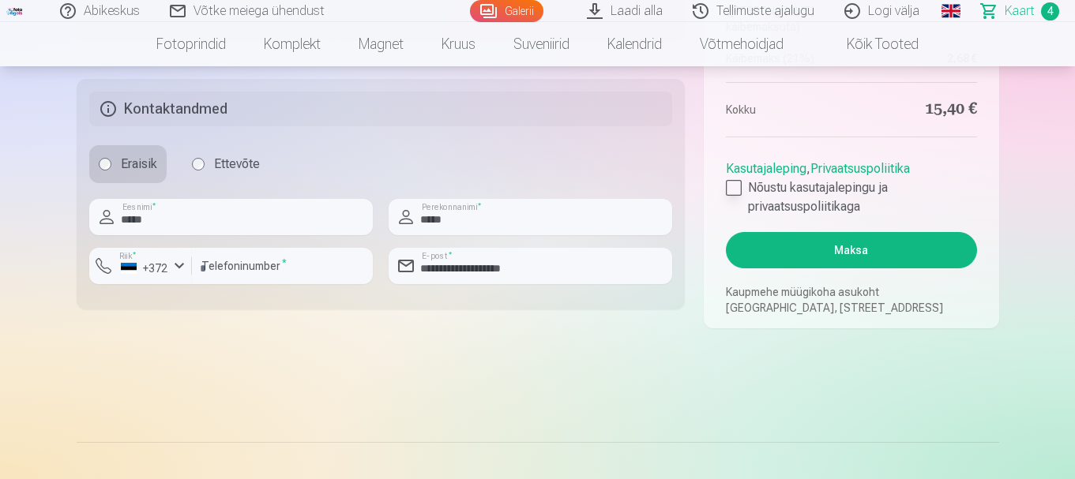
click at [728, 196] on div at bounding box center [734, 188] width 16 height 16
click at [590, 284] on input "**********" at bounding box center [531, 266] width 284 height 36
type input "**********"
click at [823, 269] on button "Maksa" at bounding box center [851, 250] width 250 height 36
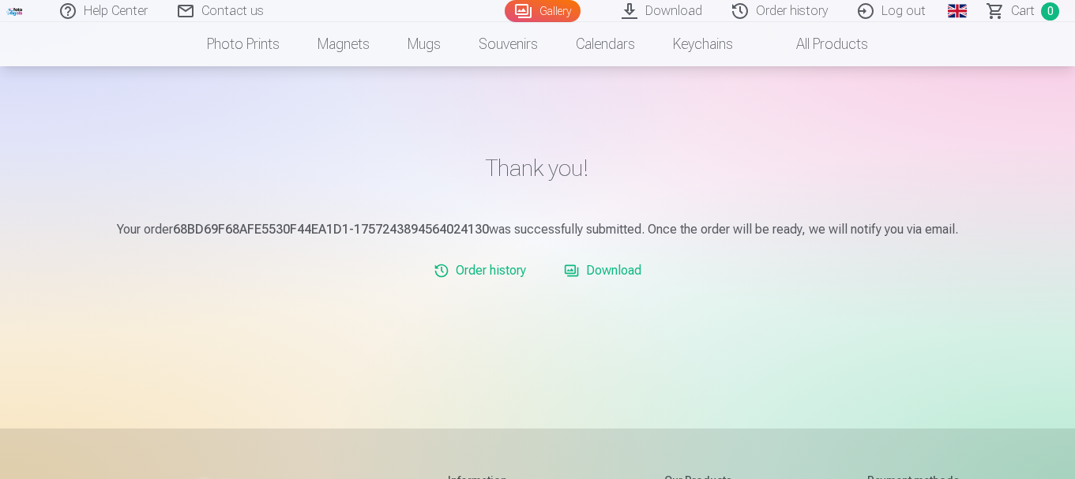
scroll to position [79, 0]
click at [607, 272] on link "Download" at bounding box center [603, 272] width 90 height 32
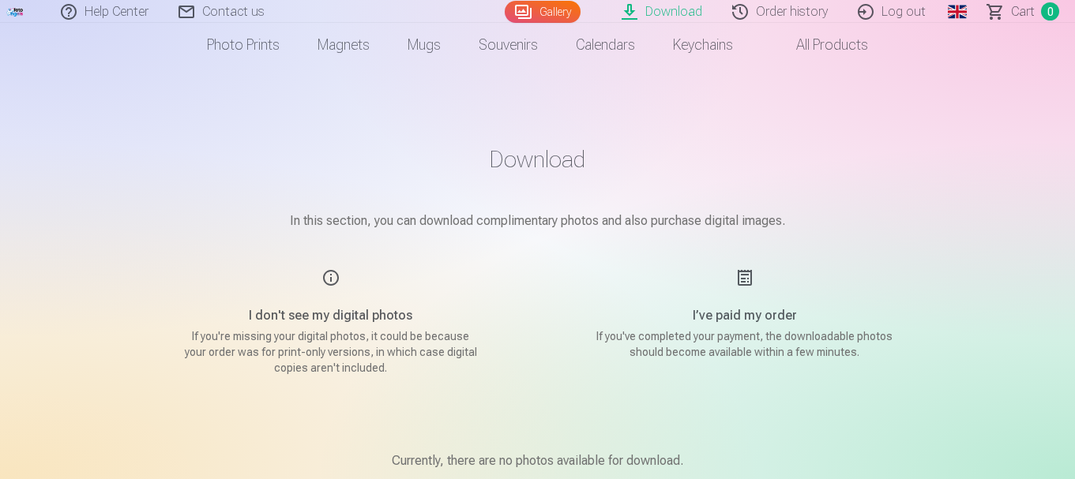
scroll to position [79, 0]
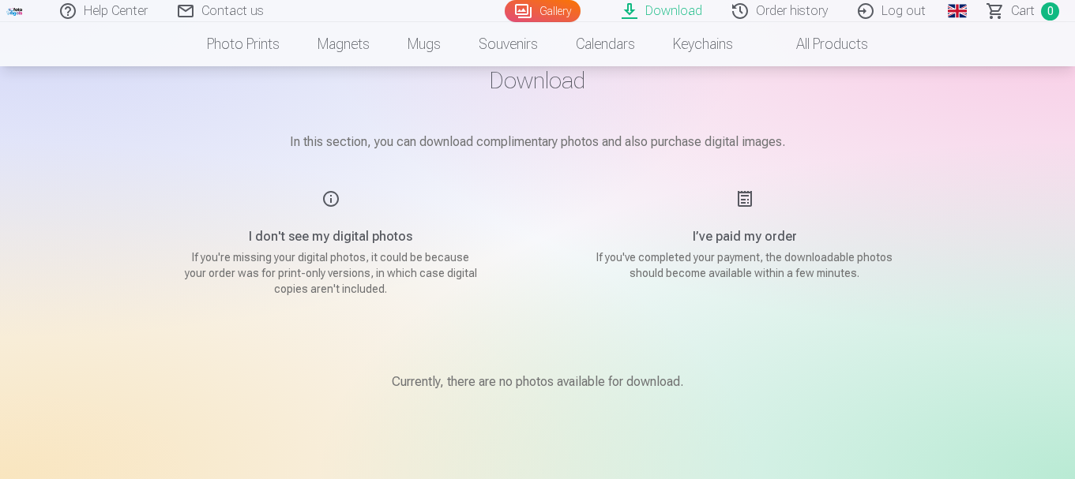
click at [764, 219] on div "I’ve paid my order If you've completed your payment, the downloadable photos sh…" at bounding box center [745, 243] width 376 height 107
click at [737, 247] on div "I’ve paid my order If you've completed your payment, the downloadable photos sh…" at bounding box center [745, 243] width 376 height 107
click at [743, 203] on div "I’ve paid my order If you've completed your payment, the downloadable photos sh…" at bounding box center [745, 243] width 376 height 107
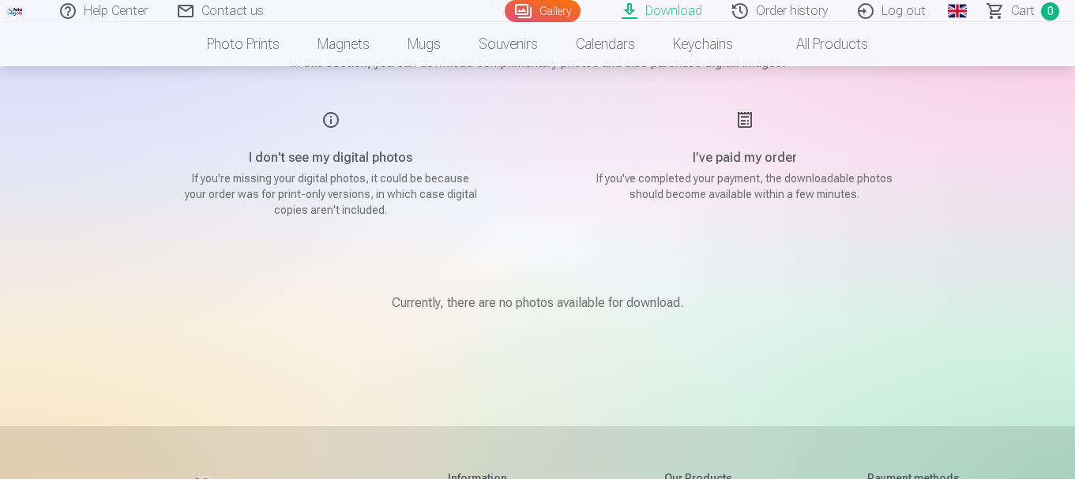
scroll to position [0, 0]
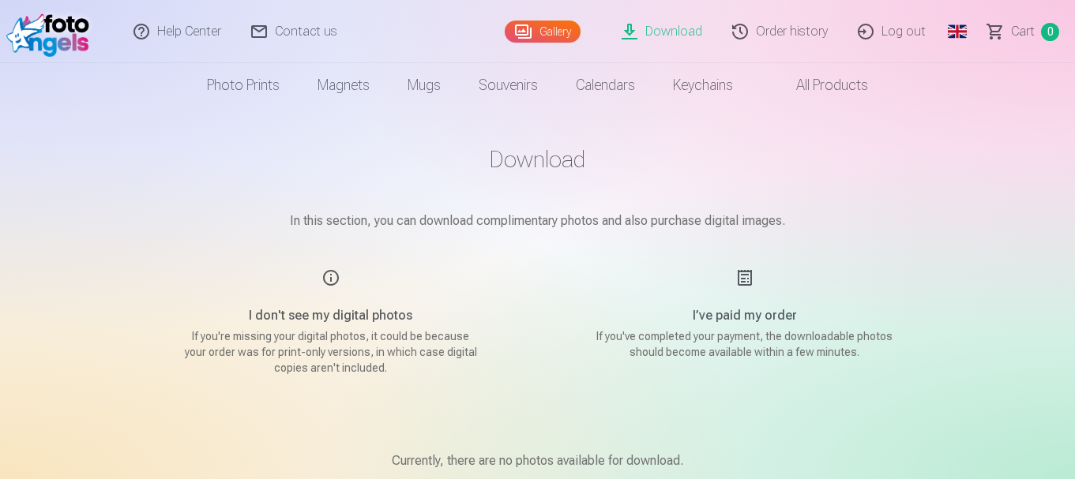
click at [877, 31] on link "Log out" at bounding box center [893, 31] width 98 height 63
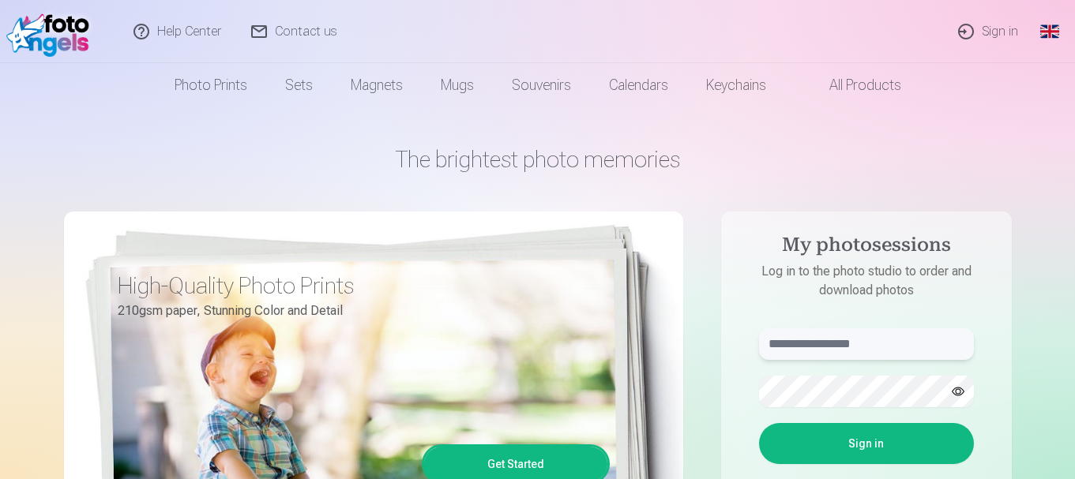
click at [832, 344] on input "text" at bounding box center [866, 345] width 215 height 32
type input "**********"
click at [842, 441] on button "Sign in" at bounding box center [866, 443] width 215 height 41
